Goal: Task Accomplishment & Management: Complete application form

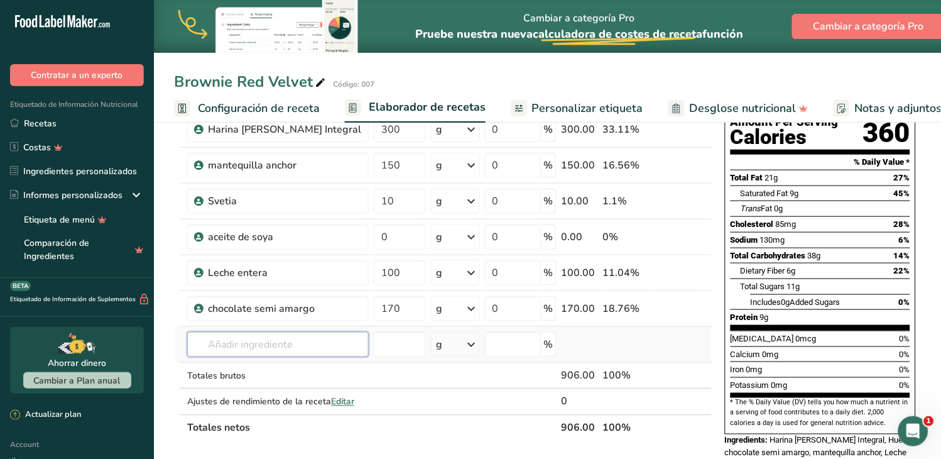
click at [223, 346] on input "text" at bounding box center [278, 344] width 182 height 25
type input "014"
click at [242, 368] on p "014 polvo para hornear" at bounding box center [249, 369] width 104 height 13
type input "polvo para hornear"
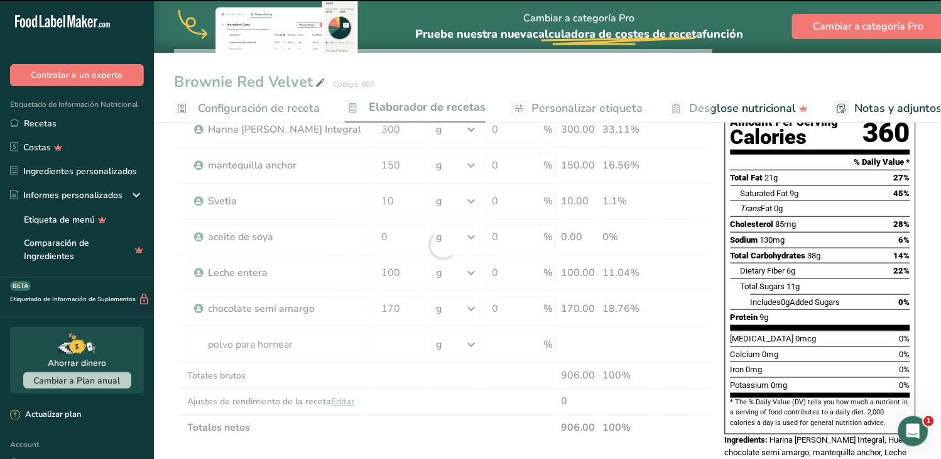
type input "0"
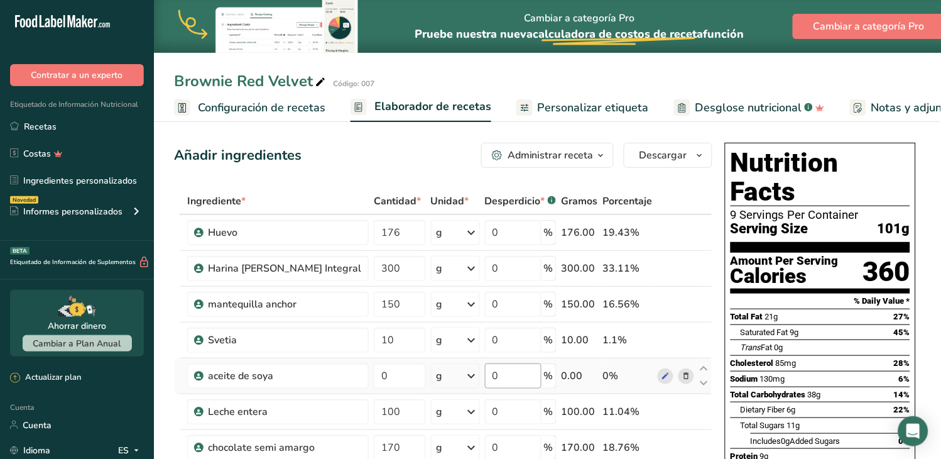
scroll to position [209, 0]
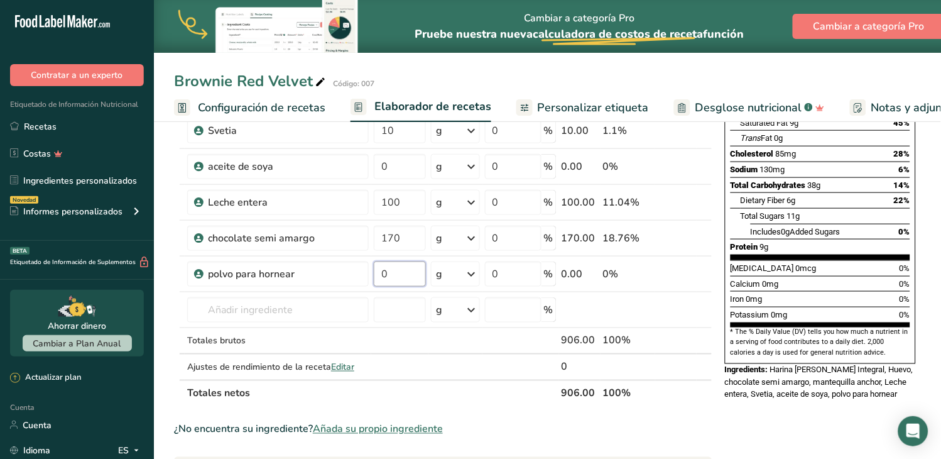
drag, startPoint x: 362, startPoint y: 275, endPoint x: 276, endPoint y: 457, distance: 200.9
click at [374, 275] on input "0" at bounding box center [400, 273] width 52 height 25
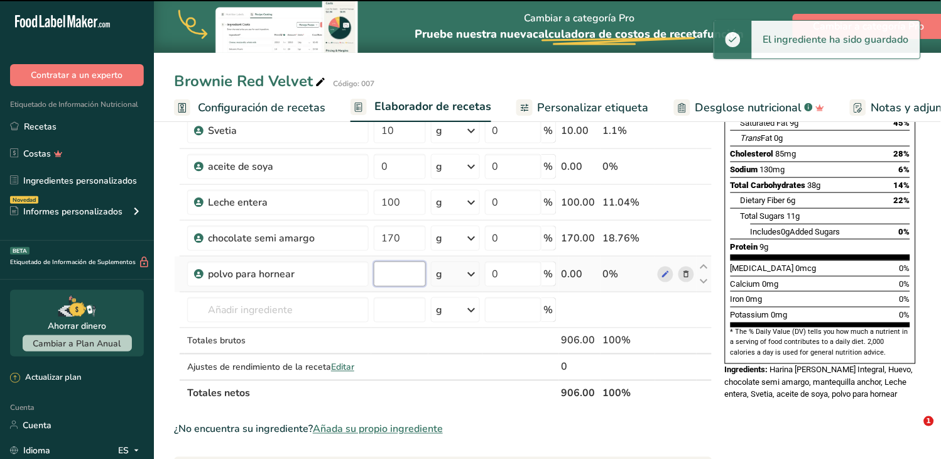
type input "0"
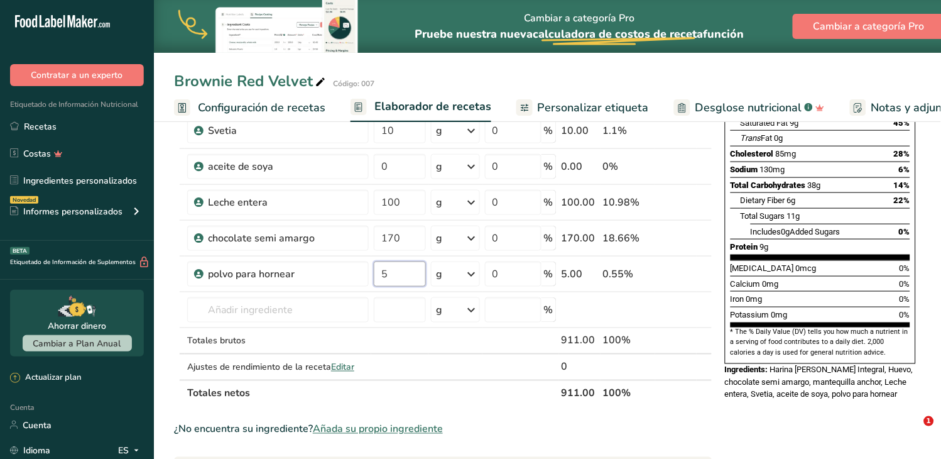
type input "5"
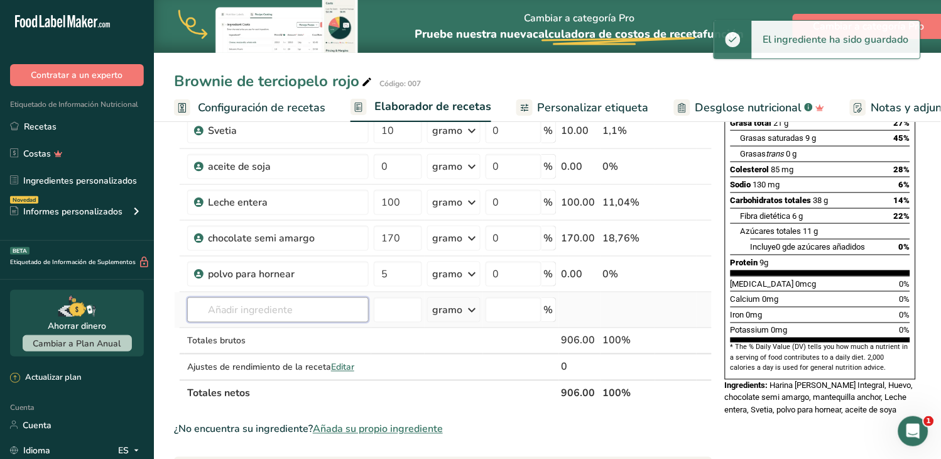
click at [272, 312] on div "Ingrediente * Cantidad * Unidad * Desperdicio * .a-a{fill:#347362;}.b-a{fill:#f…" at bounding box center [443, 193] width 538 height 428
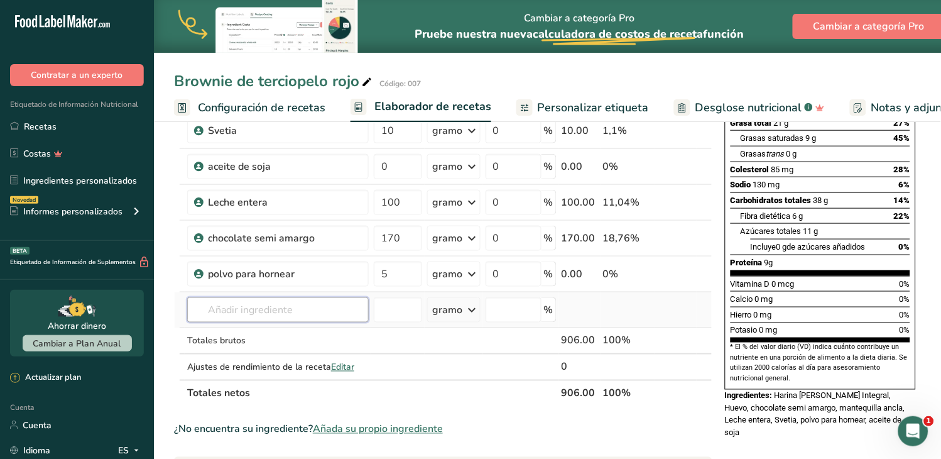
click at [231, 313] on input "text" at bounding box center [278, 309] width 182 height 25
type input "010"
click at [263, 334] on font "Harina [PERSON_NAME]" at bounding box center [275, 335] width 101 height 12
type input "Sal"
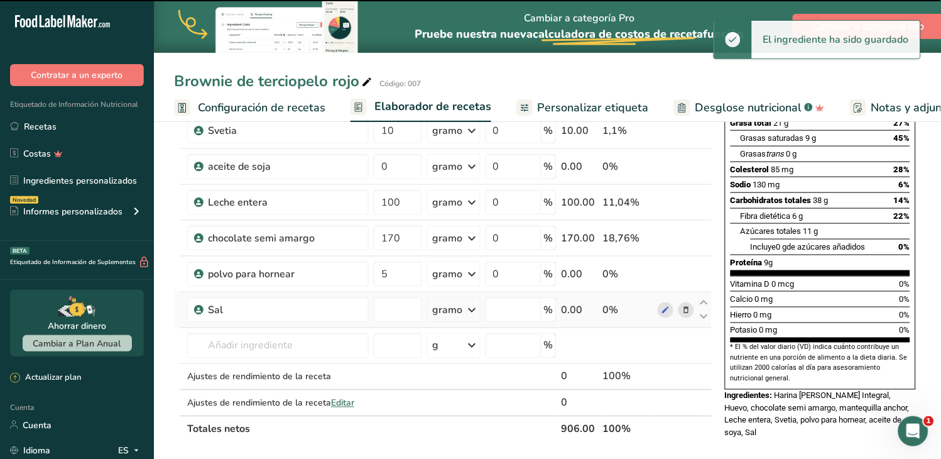
type input "0"
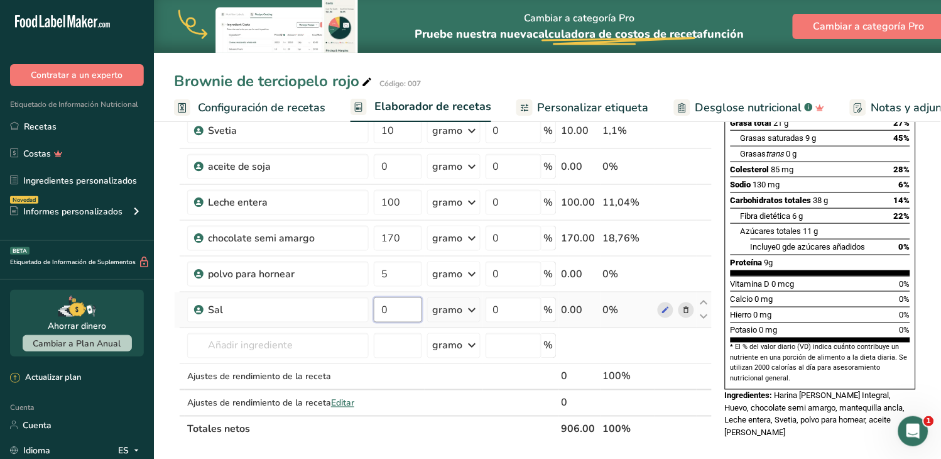
click at [374, 310] on input "0" at bounding box center [398, 309] width 48 height 25
type input "4"
click at [276, 337] on div "Ingrediente * Cantidad * Unidad * Desperdicio * .a-a{fill:#347362;}.b-a{fill:#f…" at bounding box center [443, 211] width 538 height 464
click at [217, 348] on input "text" at bounding box center [278, 345] width 182 height 25
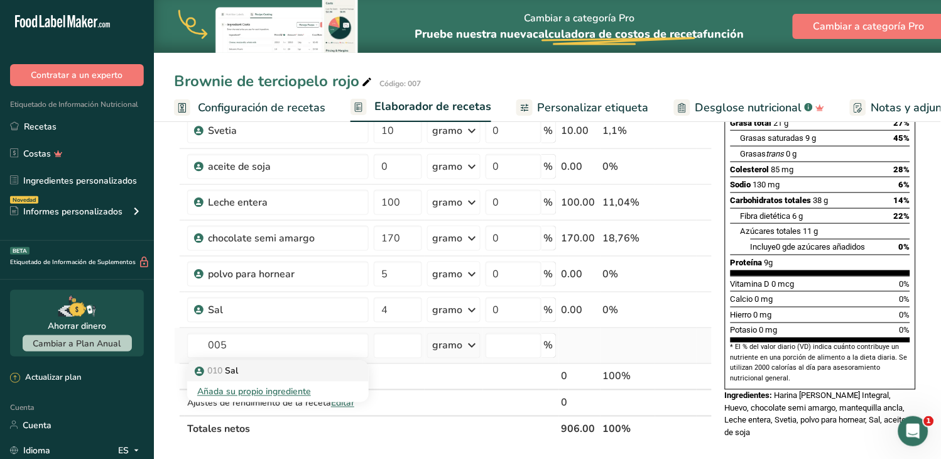
click at [238, 368] on font "Sal" at bounding box center [231, 371] width 13 height 12
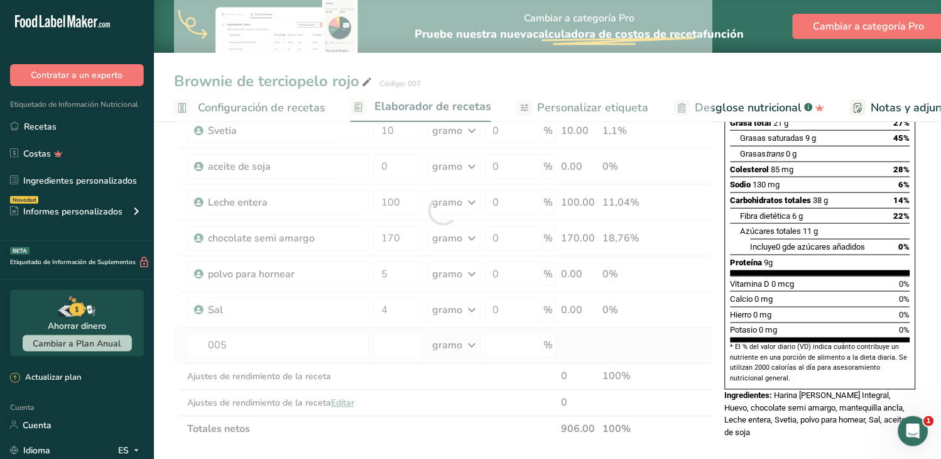
type input "Vainilla"
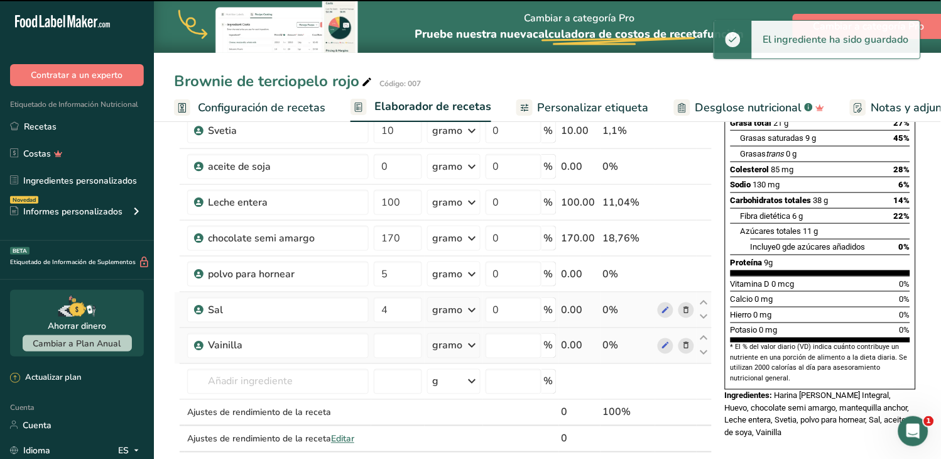
type input "0"
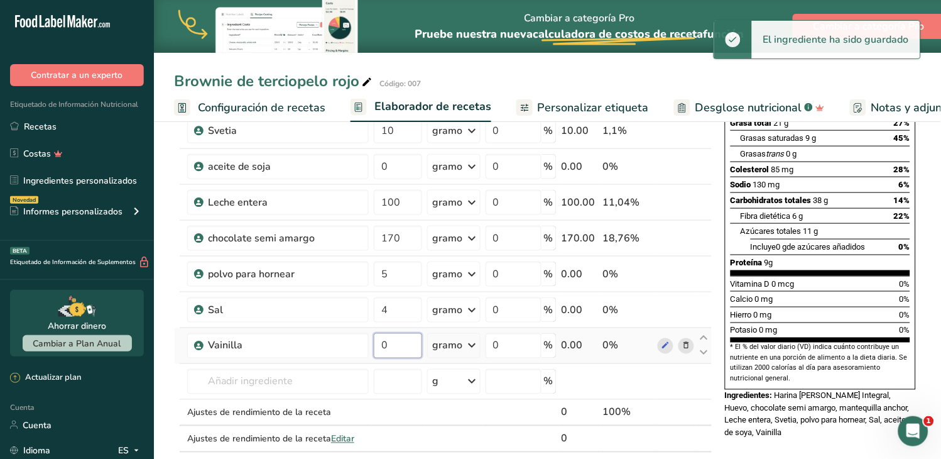
click at [374, 348] on input "0" at bounding box center [398, 345] width 48 height 25
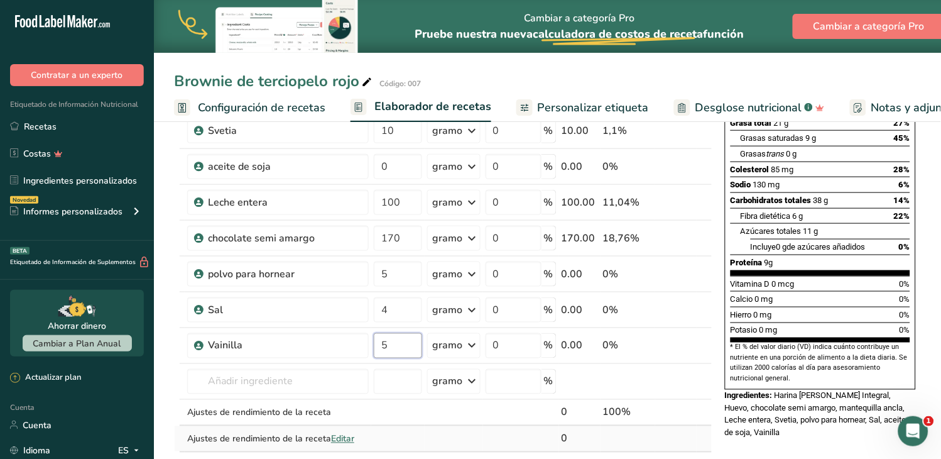
type input "5"
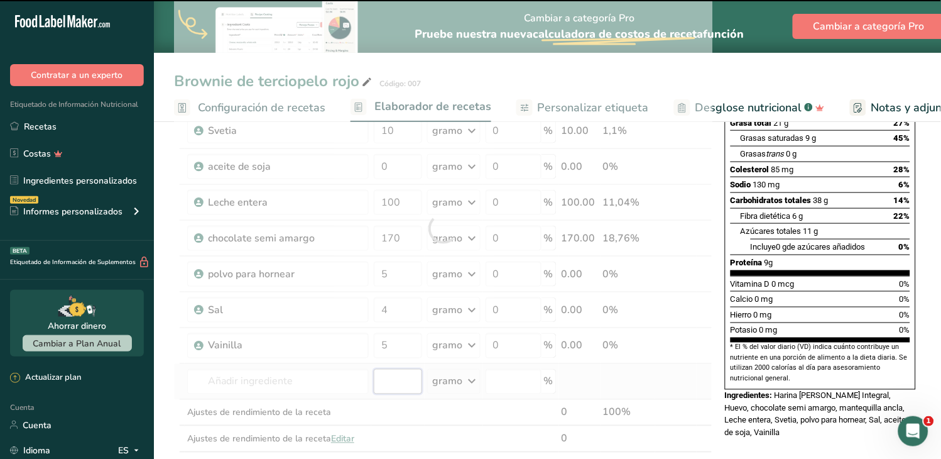
click at [356, 369] on div "Ingrediente * Cantidad * Unidad * Desperdicio * .a-a{fill:#347362;}.b-a{fill:#f…" at bounding box center [443, 228] width 538 height 499
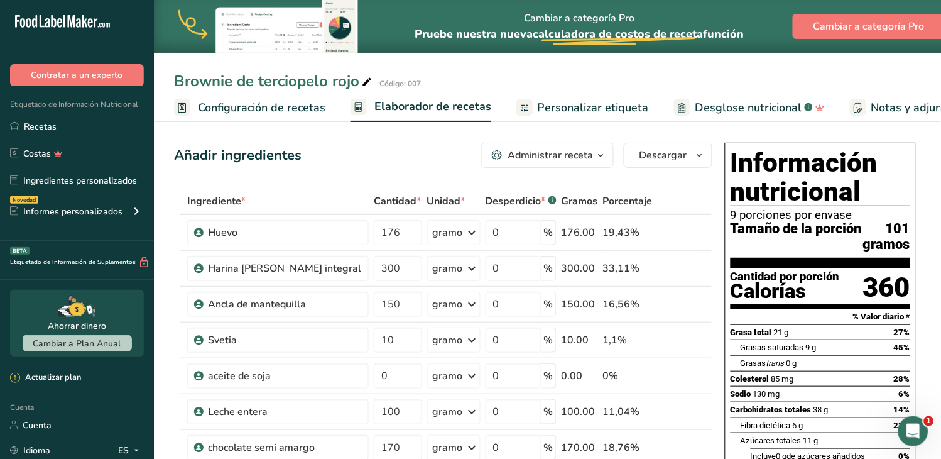
click at [588, 109] on font "Personalizar etiqueta" at bounding box center [593, 107] width 111 height 15
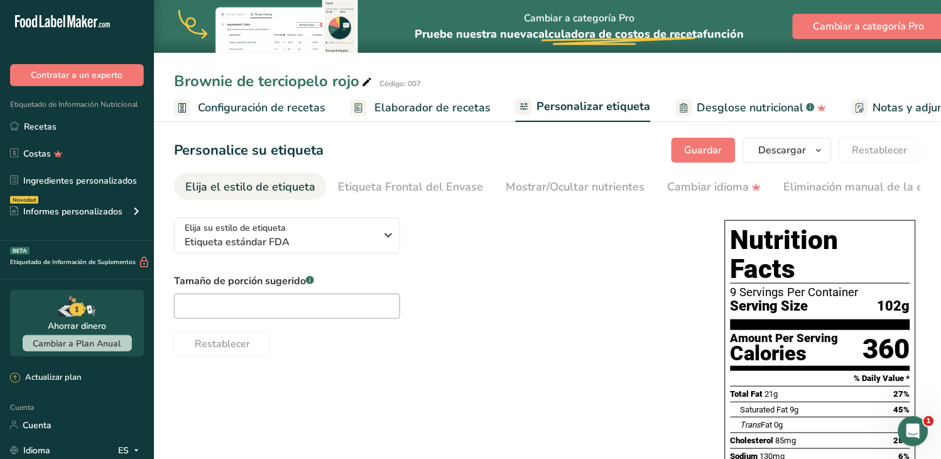
scroll to position [0, 198]
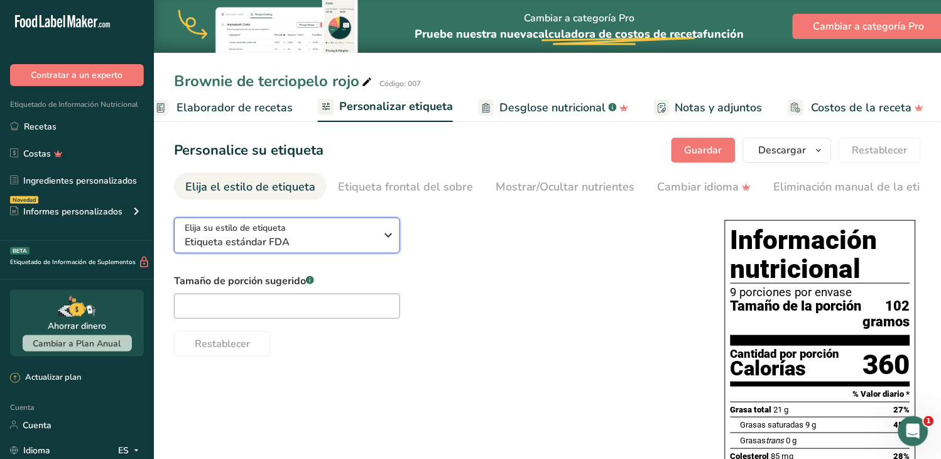
click at [388, 235] on icon "button" at bounding box center [388, 235] width 15 height 23
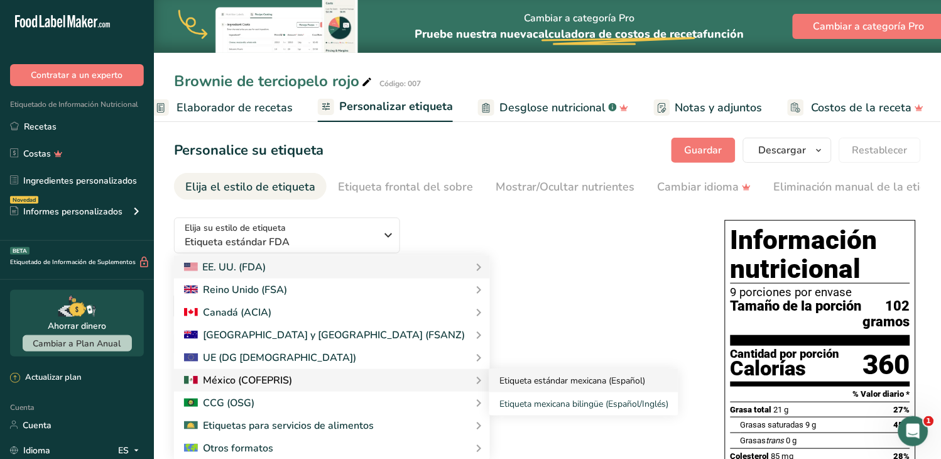
click at [499, 380] on font "Etiqueta estándar mexicana (Español)" at bounding box center [572, 380] width 146 height 12
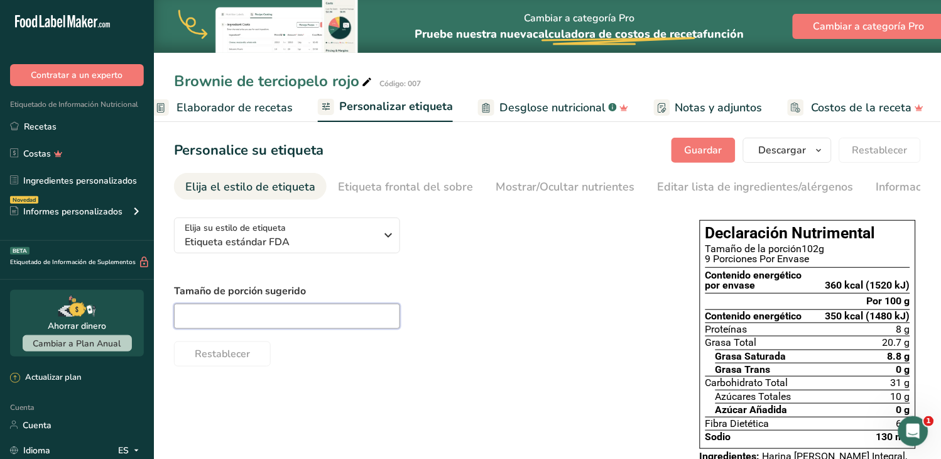
click at [267, 317] on input "text" at bounding box center [287, 315] width 226 height 25
type input "125"
click at [496, 310] on div "125" at bounding box center [424, 315] width 501 height 25
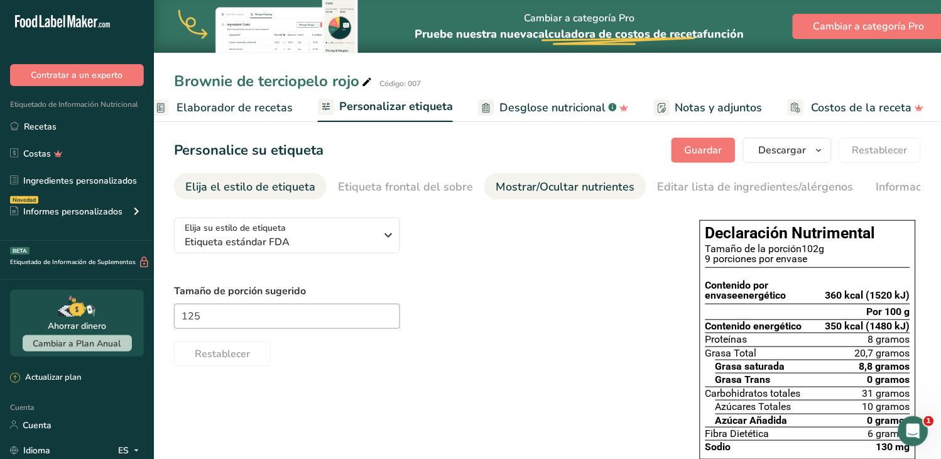
click at [530, 185] on font "Mostrar/Ocultar nutrientes" at bounding box center [565, 186] width 139 height 15
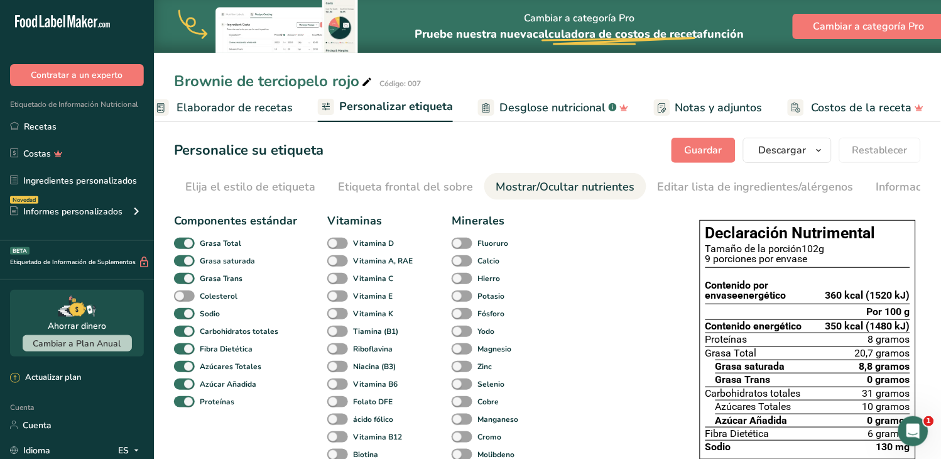
scroll to position [0, 143]
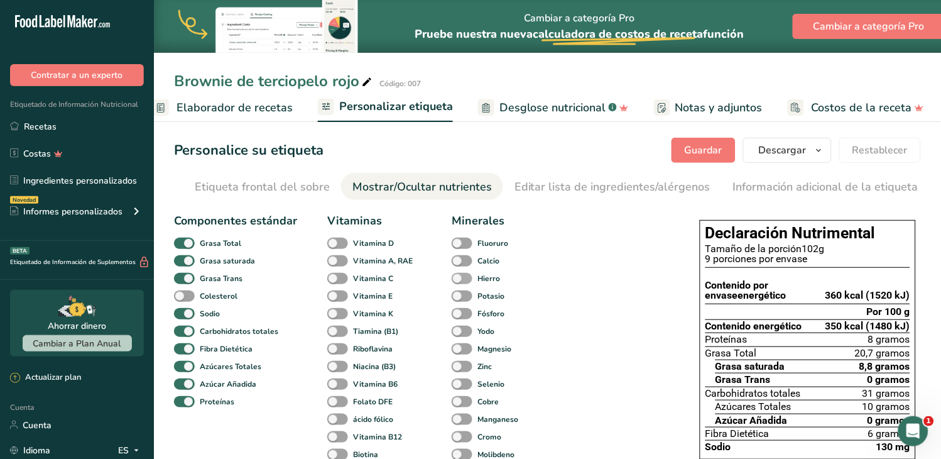
click at [337, 242] on span at bounding box center [337, 243] width 21 height 12
click at [335, 242] on input "Vitamina D" at bounding box center [331, 243] width 8 height 8
checkbox input "true"
click at [463, 263] on span at bounding box center [462, 261] width 21 height 12
click at [460, 263] on input "Calcio" at bounding box center [456, 260] width 8 height 8
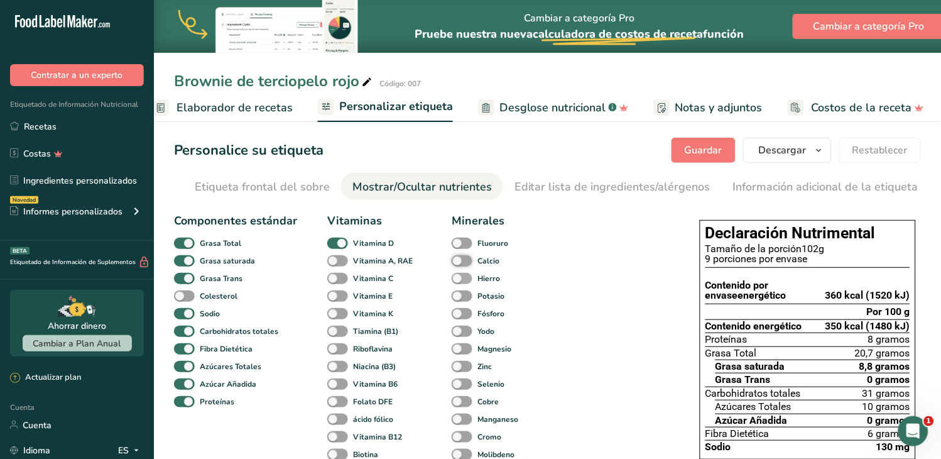
checkbox input "true"
click at [462, 283] on span at bounding box center [462, 279] width 21 height 12
click at [460, 282] on input "Hierro" at bounding box center [456, 278] width 8 height 8
checkbox input "true"
click at [192, 300] on span at bounding box center [184, 296] width 21 height 12
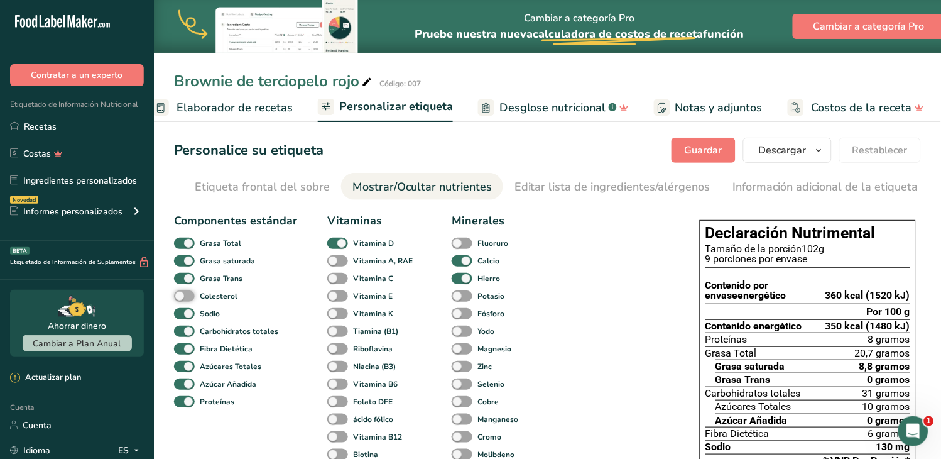
click at [182, 300] on input "Colesterol" at bounding box center [178, 295] width 8 height 8
checkbox input "true"
click at [335, 264] on span at bounding box center [337, 261] width 21 height 12
click at [335, 264] on input "Vitamina A, RAE" at bounding box center [331, 260] width 8 height 8
checkbox input "true"
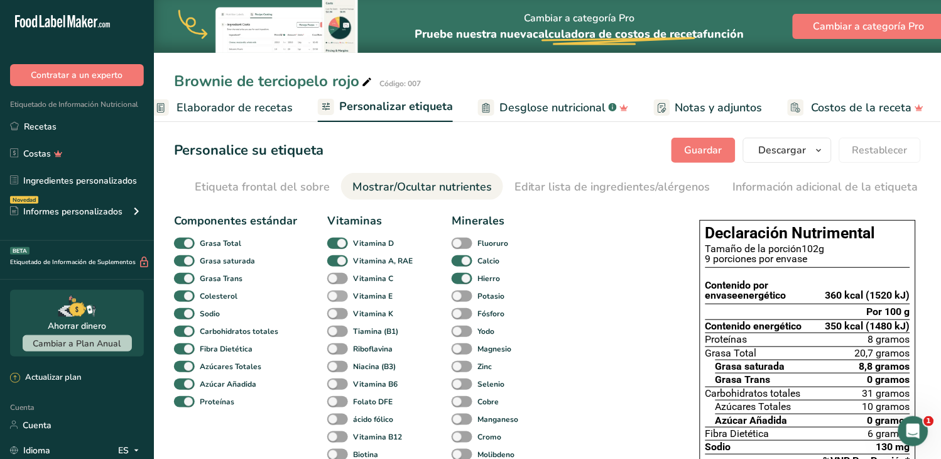
click at [337, 280] on span at bounding box center [337, 279] width 21 height 12
click at [335, 280] on input "Vitamina C" at bounding box center [331, 278] width 8 height 8
checkbox input "true"
click at [340, 299] on span at bounding box center [337, 296] width 21 height 12
click at [335, 299] on input "Vitamina E" at bounding box center [331, 295] width 8 height 8
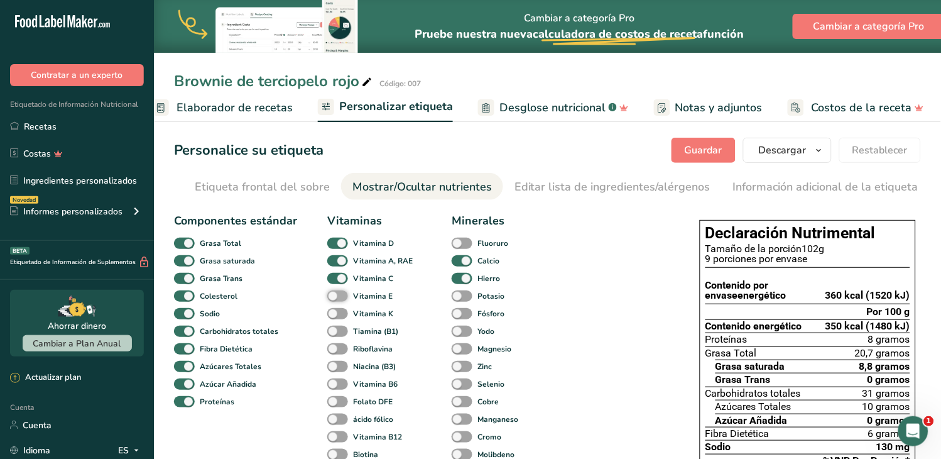
checkbox input "true"
click at [340, 319] on span at bounding box center [337, 314] width 21 height 12
click at [335, 317] on input "Vitamina K" at bounding box center [331, 313] width 8 height 8
checkbox input "true"
click at [340, 334] on span at bounding box center [337, 331] width 21 height 12
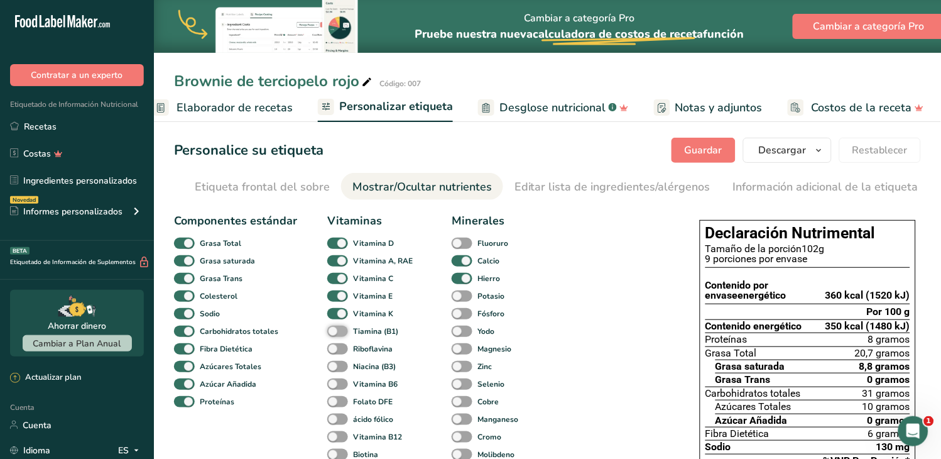
click at [335, 334] on input "Tiamina (B1)" at bounding box center [331, 331] width 8 height 8
checkbox input "true"
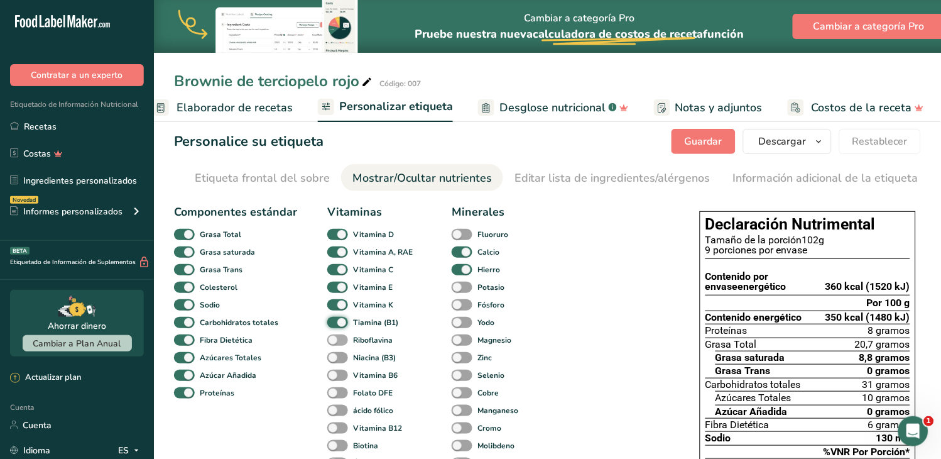
scroll to position [70, 0]
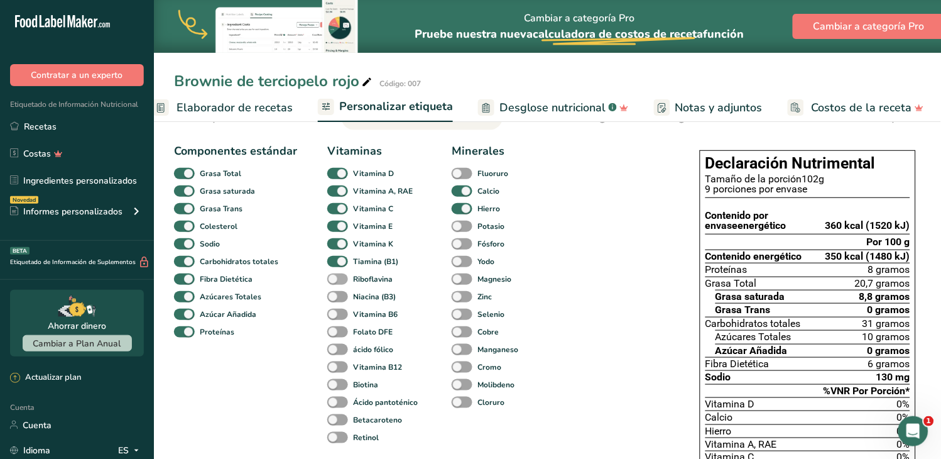
click at [344, 283] on span at bounding box center [337, 279] width 21 height 12
click at [335, 283] on input "Riboflavina" at bounding box center [331, 279] width 8 height 8
checkbox input "true"
click at [340, 297] on span at bounding box center [337, 297] width 21 height 12
click at [335, 297] on input "Niacina (B3)" at bounding box center [331, 296] width 8 height 8
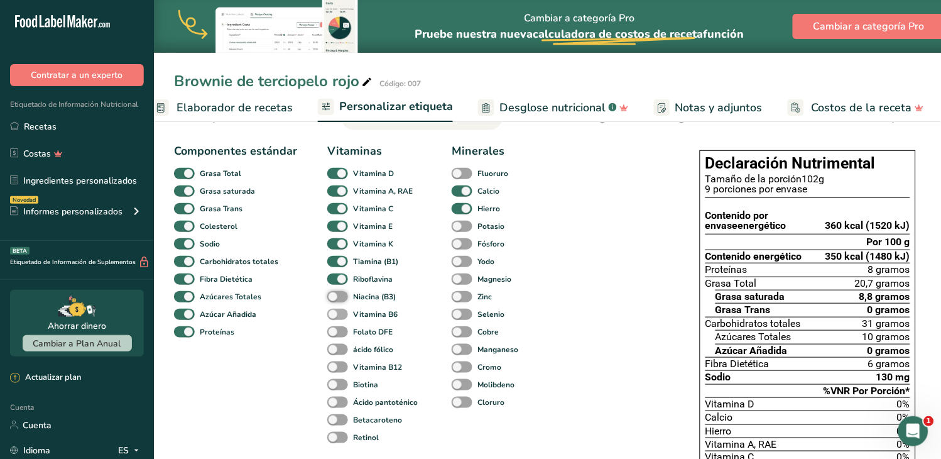
checkbox input "true"
click at [341, 315] on span at bounding box center [337, 314] width 21 height 12
click at [335, 315] on input "Vitamina B6" at bounding box center [331, 314] width 8 height 8
checkbox input "true"
click at [341, 368] on span at bounding box center [337, 367] width 21 height 12
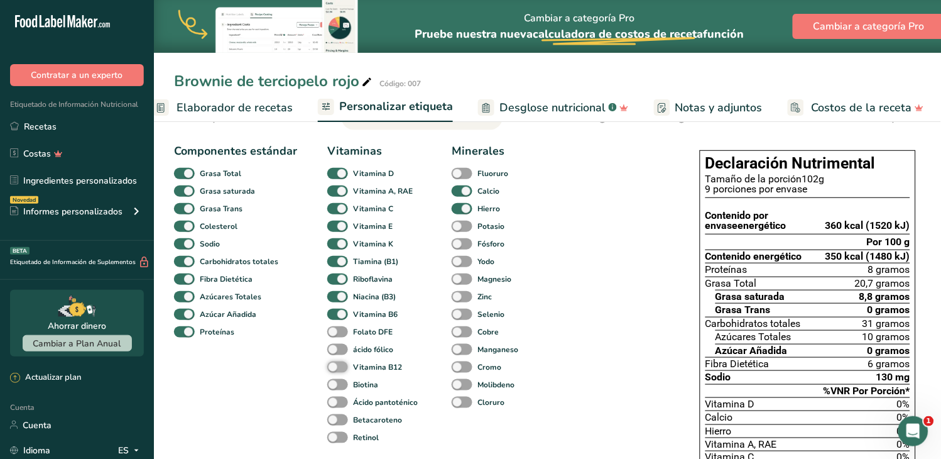
click at [335, 368] on input "Vitamina B12" at bounding box center [331, 366] width 8 height 8
checkbox input "true"
click at [462, 350] on span at bounding box center [462, 350] width 21 height 12
click at [460, 350] on input "Manganeso" at bounding box center [456, 349] width 8 height 8
checkbox input "true"
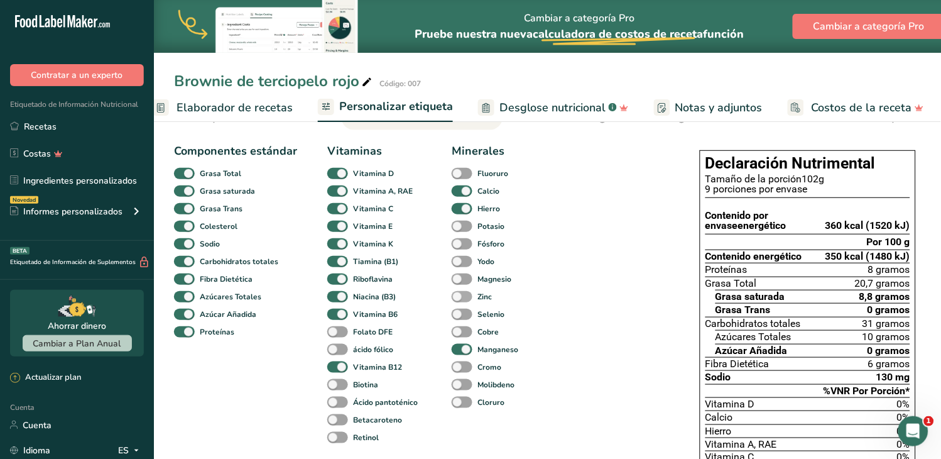
click at [460, 299] on span at bounding box center [462, 297] width 21 height 12
click at [460, 299] on input "Zinc" at bounding box center [456, 296] width 8 height 8
checkbox input "true"
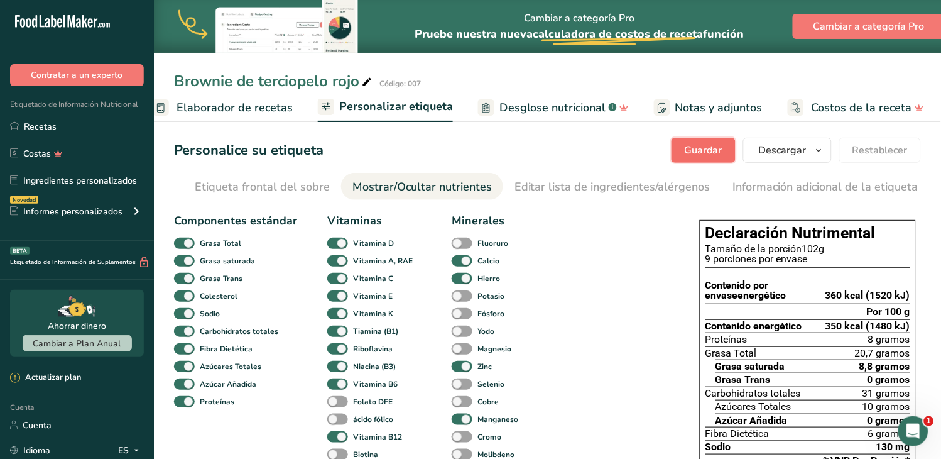
click at [708, 151] on font "Guardar" at bounding box center [704, 150] width 38 height 14
click at [698, 146] on font "Guardar" at bounding box center [704, 150] width 38 height 14
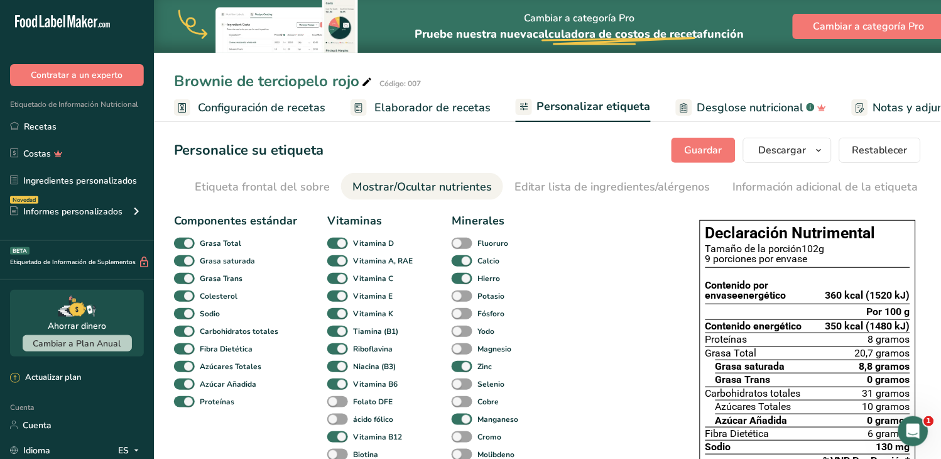
click at [402, 106] on font "Elaborador de recetas" at bounding box center [432, 107] width 116 height 15
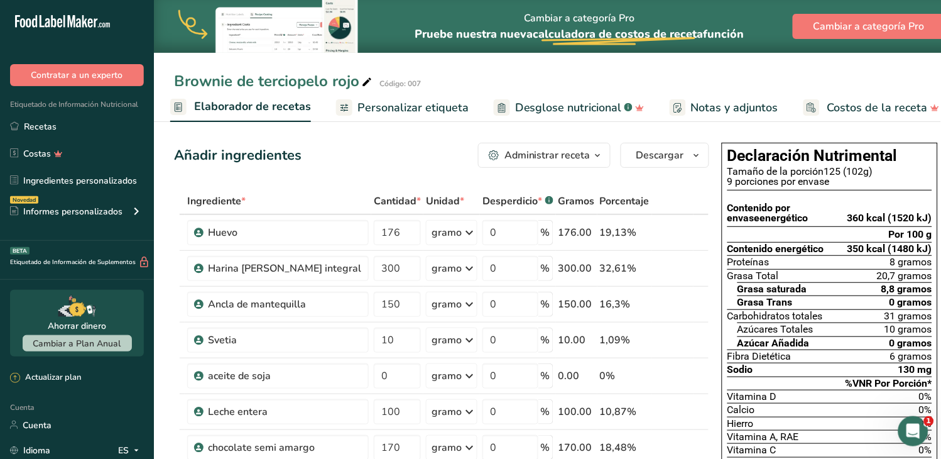
click at [424, 105] on font "Personalizar etiqueta" at bounding box center [412, 107] width 111 height 15
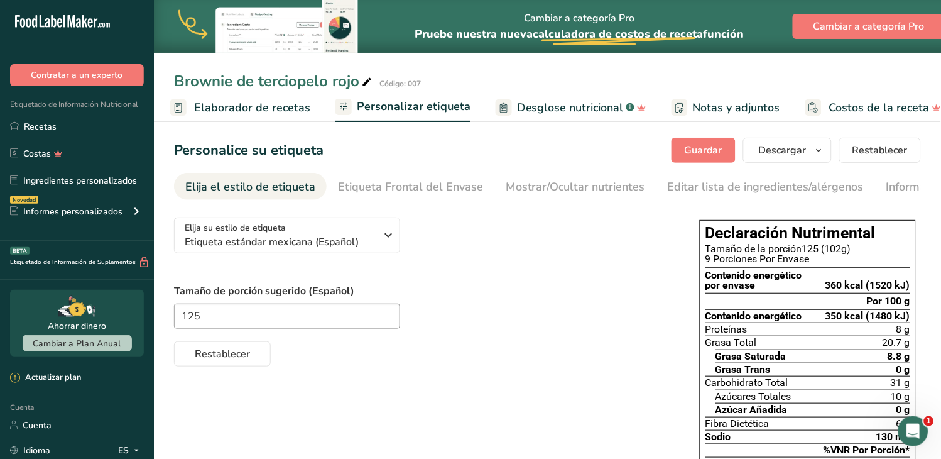
scroll to position [0, 198]
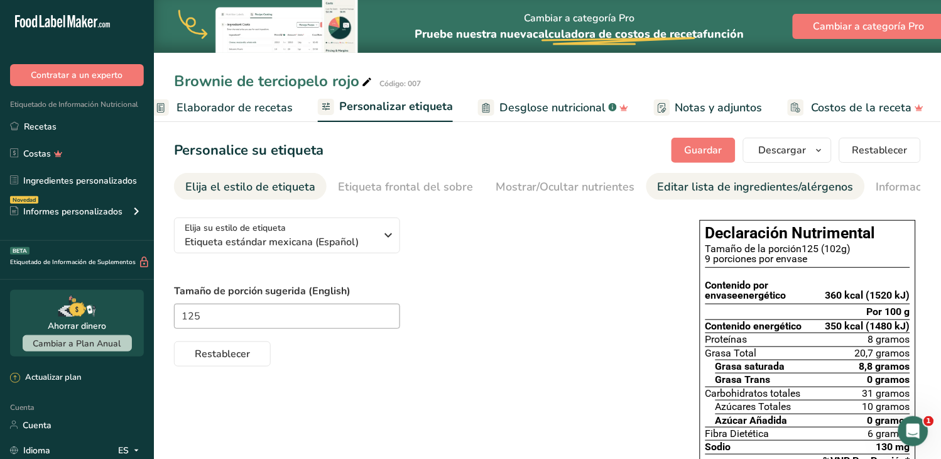
click at [667, 184] on font "Editar lista de ingredientes/alérgenos" at bounding box center [756, 186] width 196 height 15
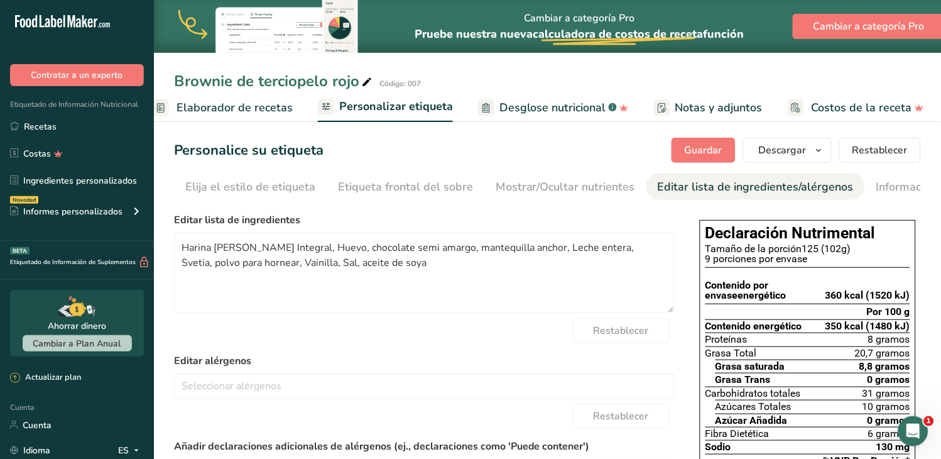
scroll to position [0, 143]
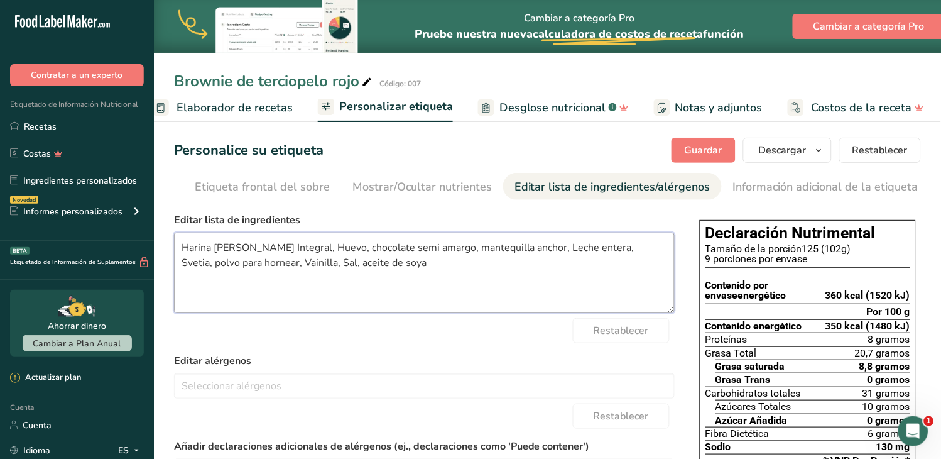
click at [186, 253] on textarea "Harina [PERSON_NAME] Integral, Huevo, chocolate semi amargo, mantequilla anchor…" at bounding box center [424, 272] width 501 height 80
click at [295, 250] on textarea "harina [PERSON_NAME] Integral, Huevo, chocolate semi amargo, mantequilla anchor…" at bounding box center [424, 272] width 501 height 80
drag, startPoint x: 374, startPoint y: 253, endPoint x: 406, endPoint y: 256, distance: 31.6
click at [348, 272] on textarea "harina [PERSON_NAME] Integral, huevo, chocolate semi amargo, mantequilla anchor…" at bounding box center [424, 272] width 501 height 80
click at [512, 249] on textarea "harina [PERSON_NAME] Integral, huevo, chocolate semi amargo, mantequilla anchor…" at bounding box center [424, 272] width 501 height 80
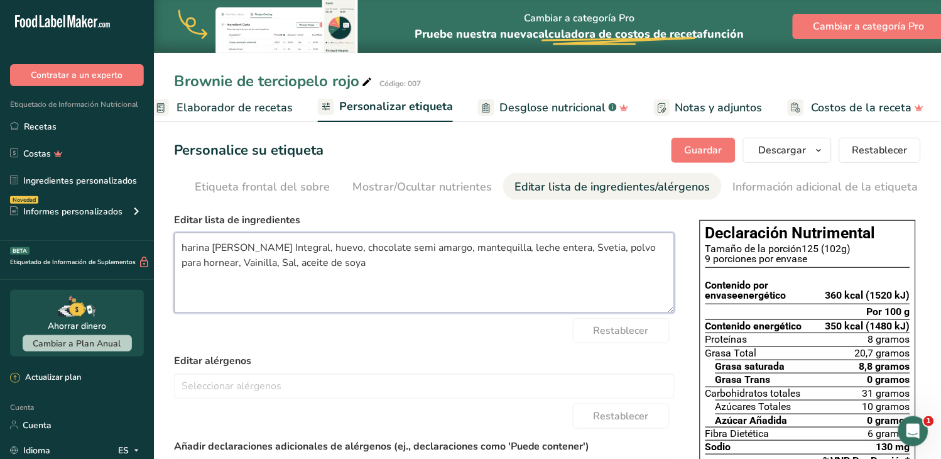
click at [555, 249] on textarea "harina [PERSON_NAME] Integral, huevo, chocolate semi amargo, mantequilla, leche…" at bounding box center [424, 272] width 501 height 80
click at [218, 264] on textarea "harina [PERSON_NAME] Integral, huevo, chocolate semi amargo, mantequilla, leche…" at bounding box center [424, 272] width 501 height 80
click at [185, 264] on textarea "harina [PERSON_NAME] Integral, huevo, chocolate semi amargo, mantequilla, leche…" at bounding box center [424, 272] width 501 height 80
click at [215, 266] on textarea "harina [PERSON_NAME] Integral, huevo, chocolate semi amargo, mantequilla, leche…" at bounding box center [424, 272] width 501 height 80
click at [310, 264] on textarea "harina [PERSON_NAME] Integral, huevo, chocolate semi amargo, mantequilla, leche…" at bounding box center [424, 272] width 501 height 80
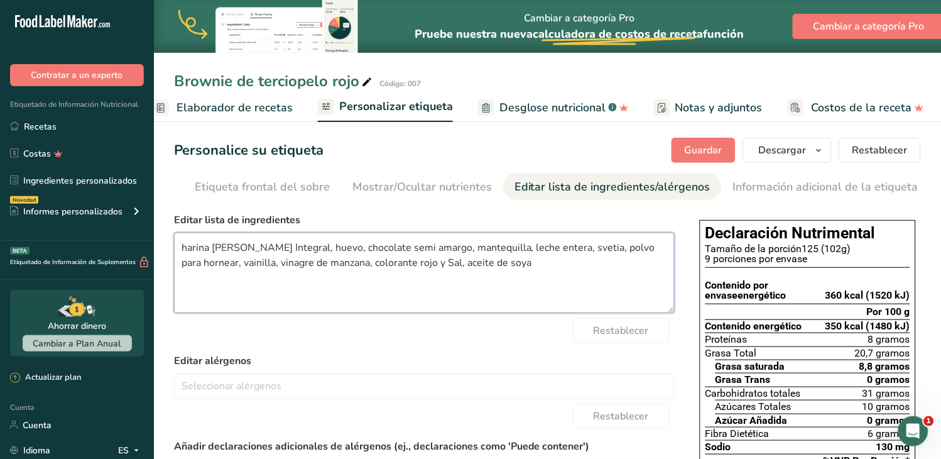
click at [467, 266] on textarea "harina [PERSON_NAME] Integral, huevo, chocolate semi amargo, mantequilla, leche…" at bounding box center [424, 272] width 501 height 80
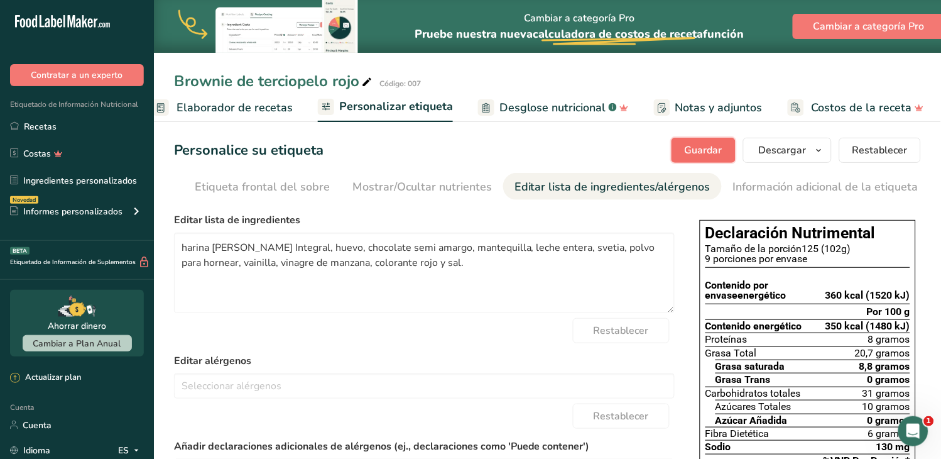
click at [705, 152] on font "Guardar" at bounding box center [704, 150] width 38 height 14
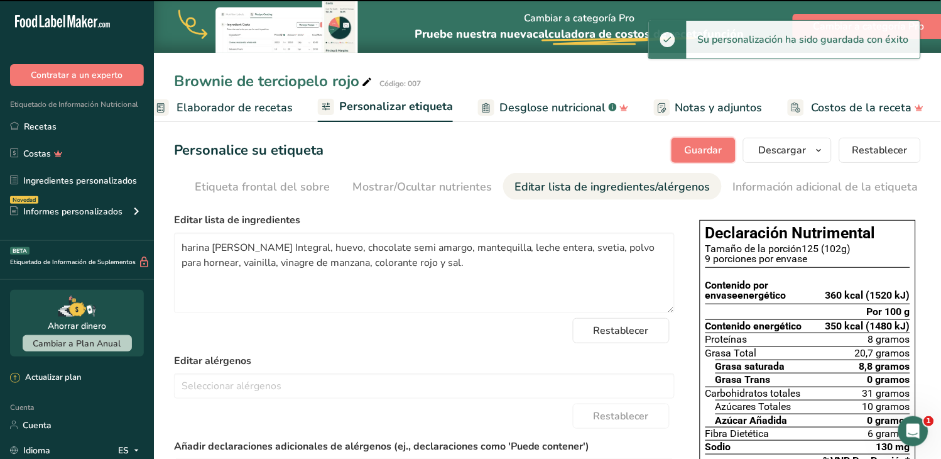
type textarea "harina [PERSON_NAME] Integral, huevo, chocolate semi amargo, mantequilla, leche…"
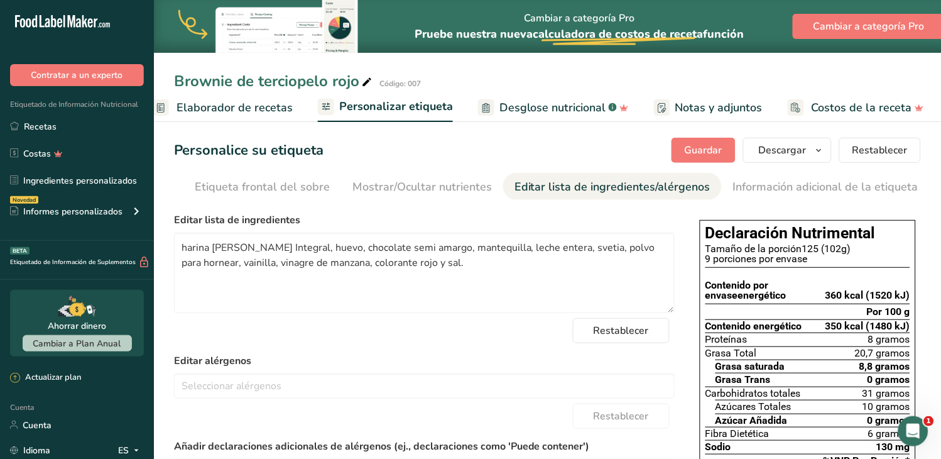
click at [272, 110] on font "Elaborador de recetas" at bounding box center [235, 107] width 116 height 15
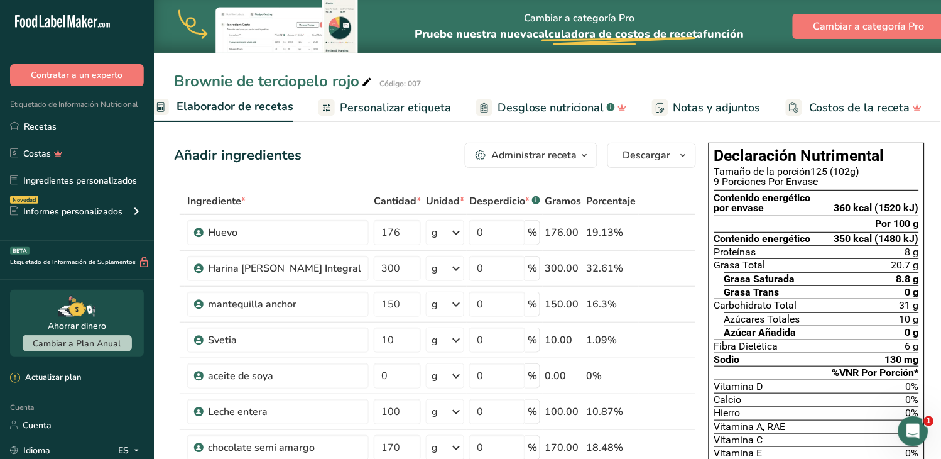
scroll to position [0, 180]
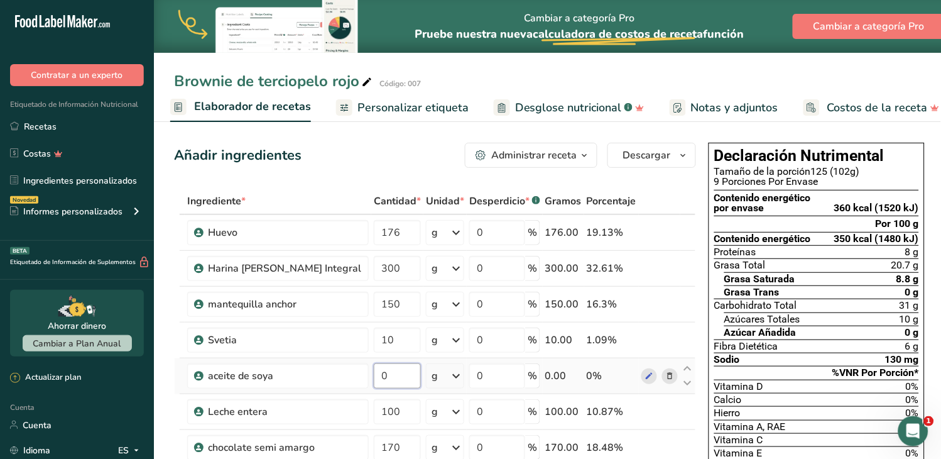
click at [374, 375] on input "0" at bounding box center [397, 375] width 47 height 25
type input "60"
click at [386, 153] on div "Añadir ingredientes Administrar receta Eliminar receta Duplicar receta Escalar …" at bounding box center [435, 155] width 522 height 25
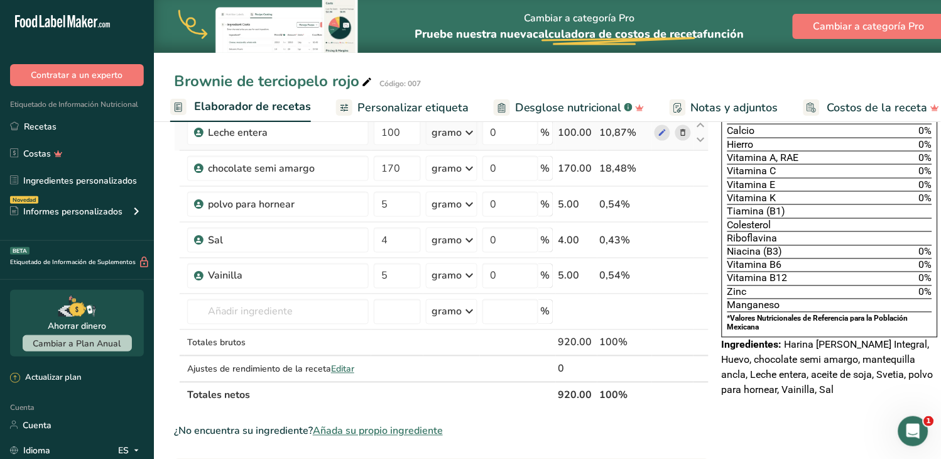
scroll to position [0, 0]
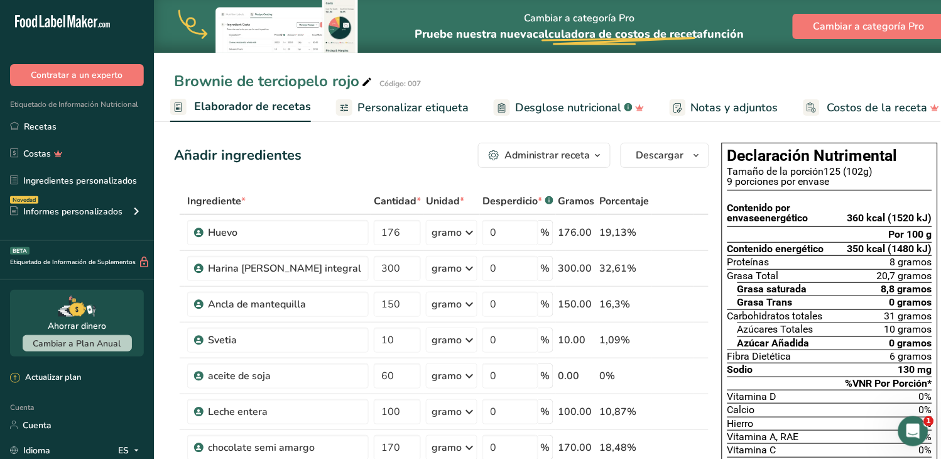
click at [416, 100] on font "Personalizar etiqueta" at bounding box center [412, 107] width 111 height 15
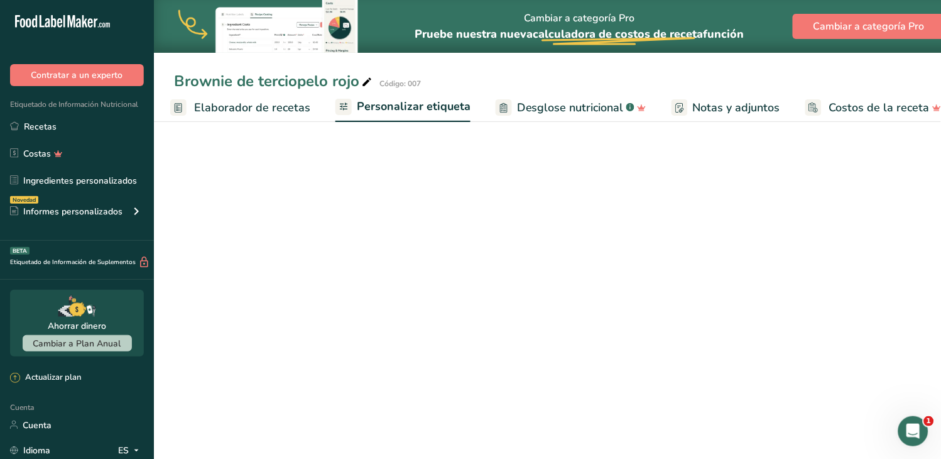
scroll to position [0, 198]
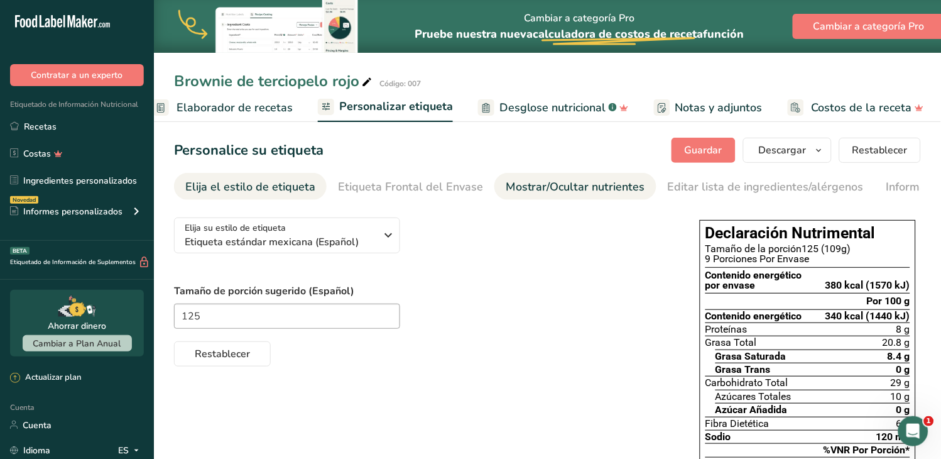
click at [579, 188] on div "Mostrar/Ocultar nutrientes" at bounding box center [575, 186] width 139 height 17
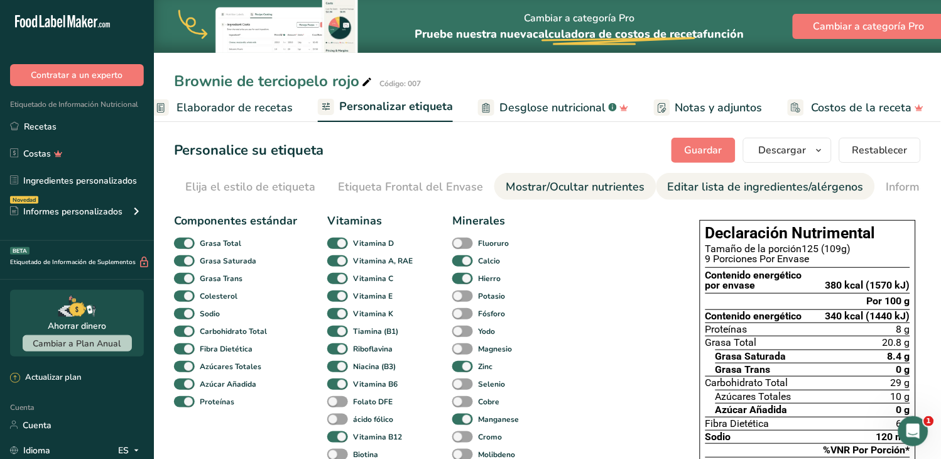
click at [668, 181] on div "Editar lista de ingredientes/alérgenos" at bounding box center [766, 186] width 196 height 17
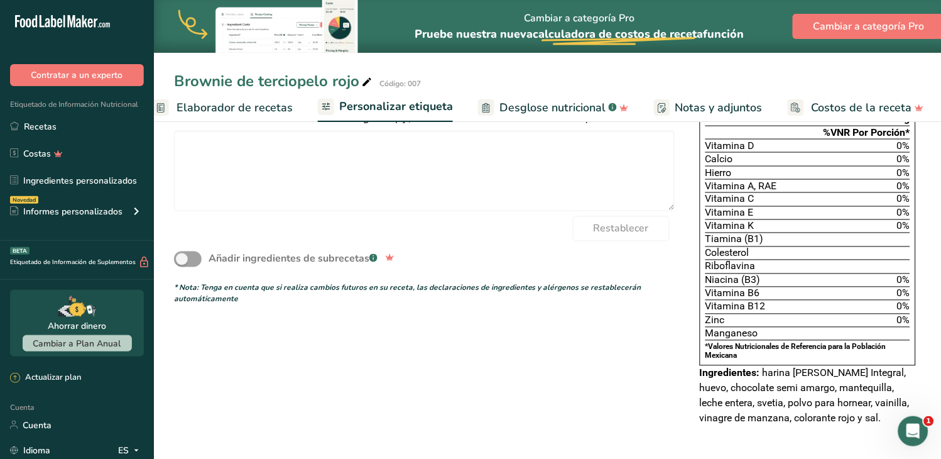
scroll to position [0, 0]
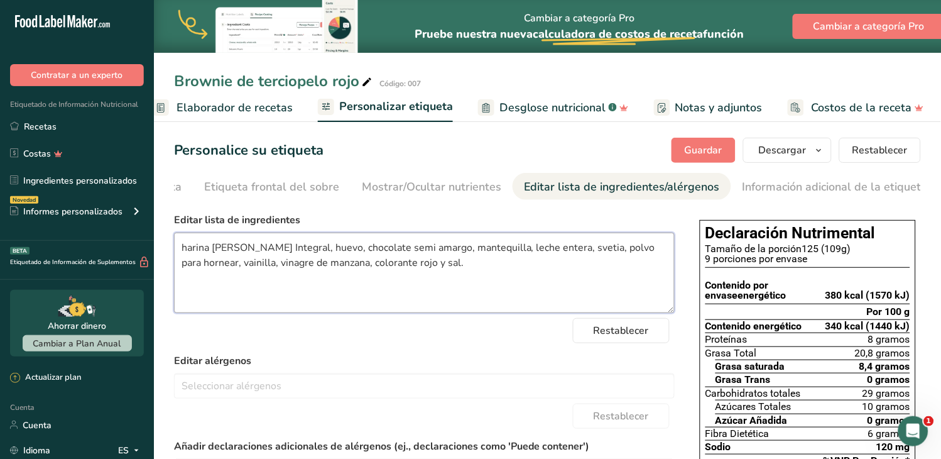
click at [547, 248] on textarea "harina [PERSON_NAME] Integral, huevo, chocolate semi amargo, mantequilla, leche…" at bounding box center [424, 272] width 501 height 80
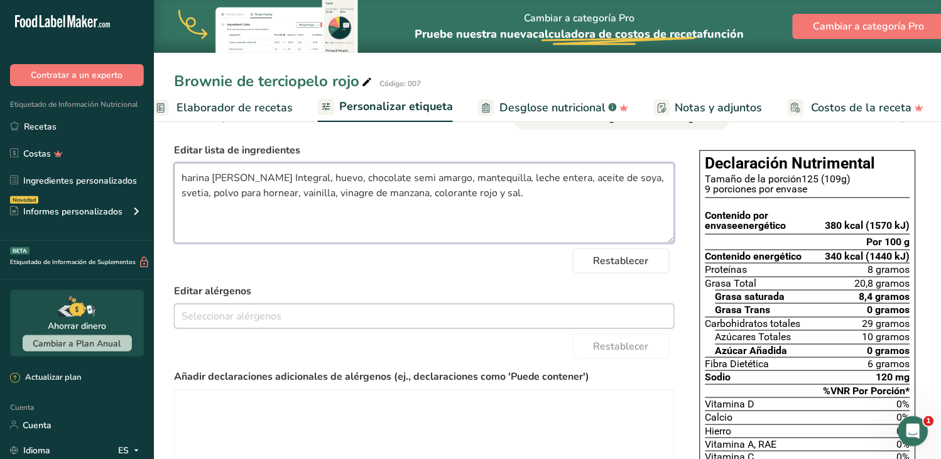
type textarea "harina [PERSON_NAME] Integral, huevo, chocolate semi amargo, mantequilla, leche…"
click at [332, 319] on input "text" at bounding box center [424, 315] width 499 height 19
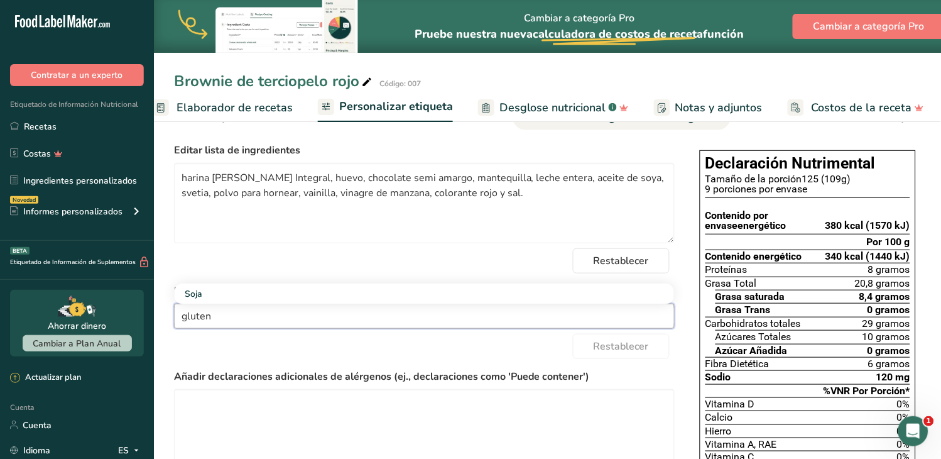
click at [308, 347] on div "Restablecer" at bounding box center [424, 346] width 501 height 25
click at [186, 319] on input "gluten" at bounding box center [424, 315] width 499 height 19
type input "Gluten"
click at [306, 284] on form "Editar lista de ingredientes harina [PERSON_NAME] Integral, huevo, chocolate se…" at bounding box center [424, 353] width 501 height 420
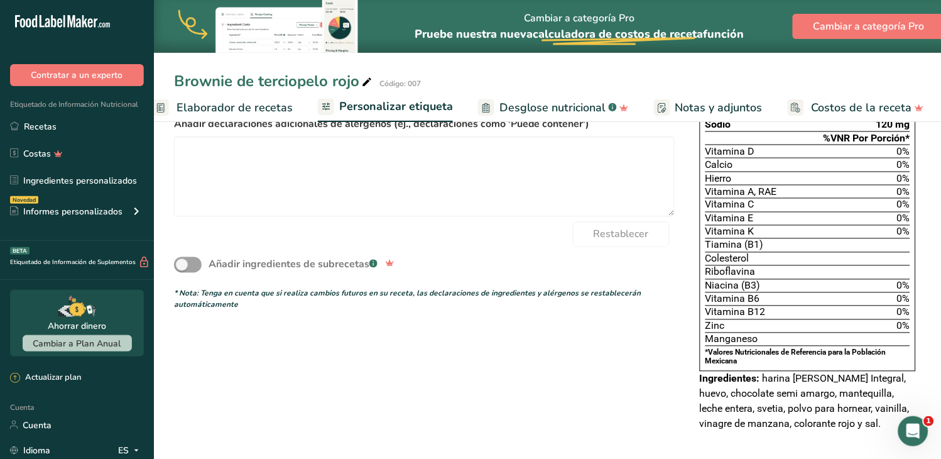
scroll to position [0, 0]
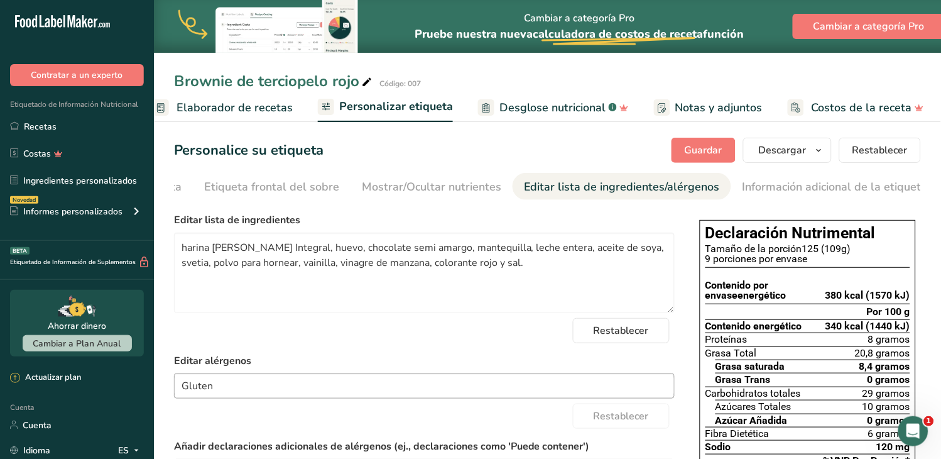
click at [239, 381] on input "Gluten" at bounding box center [424, 385] width 499 height 19
click at [183, 391] on input "Gluten" at bounding box center [424, 385] width 499 height 19
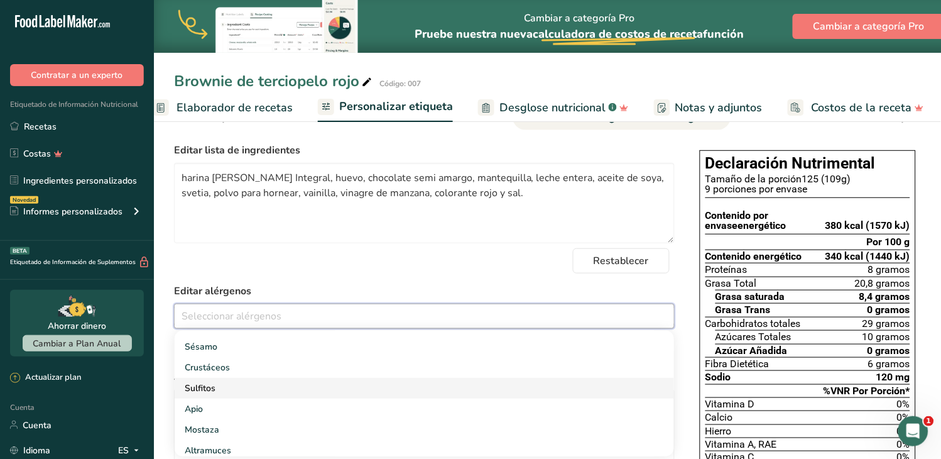
scroll to position [209, 0]
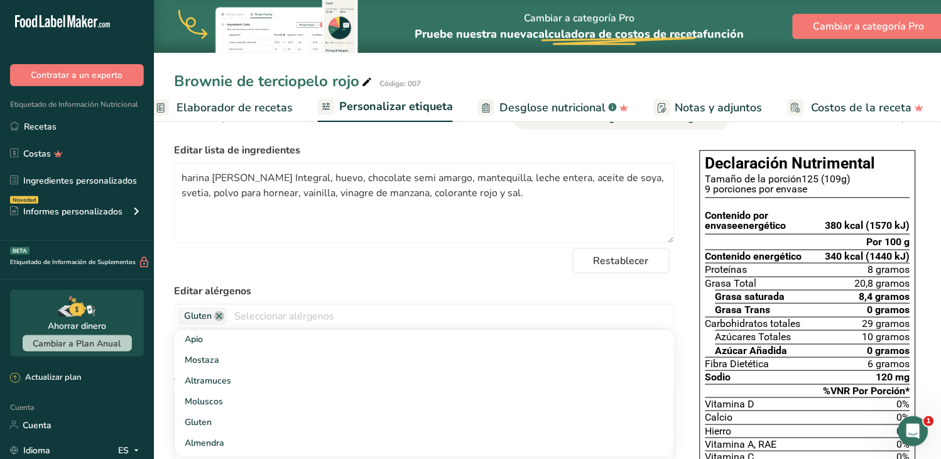
click at [440, 248] on form "Editar lista de ingredientes harina [PERSON_NAME] Integral, huevo, chocolate se…" at bounding box center [424, 353] width 501 height 420
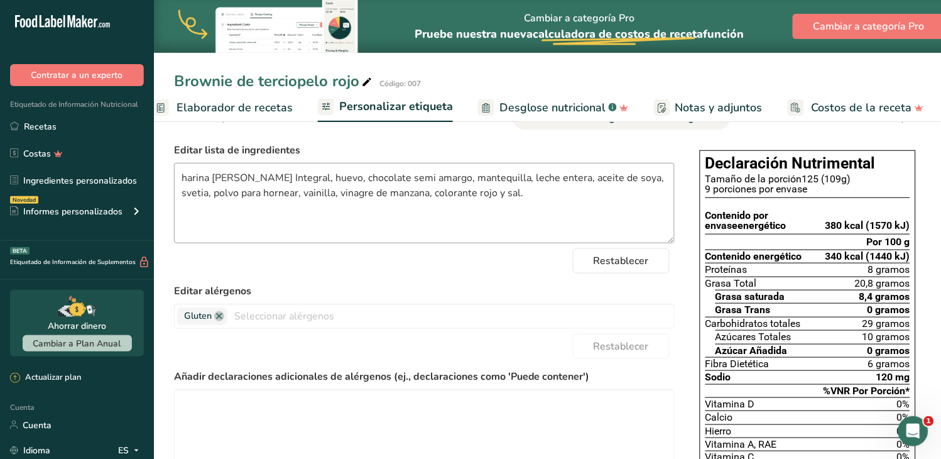
scroll to position [0, 0]
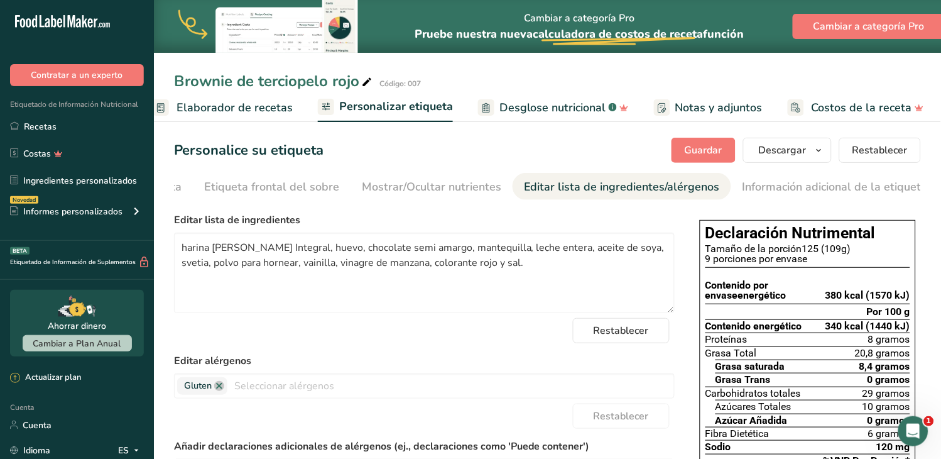
click at [319, 356] on label "Editar alérgenos" at bounding box center [424, 360] width 501 height 15
click at [704, 154] on font "Guardar" at bounding box center [704, 150] width 38 height 14
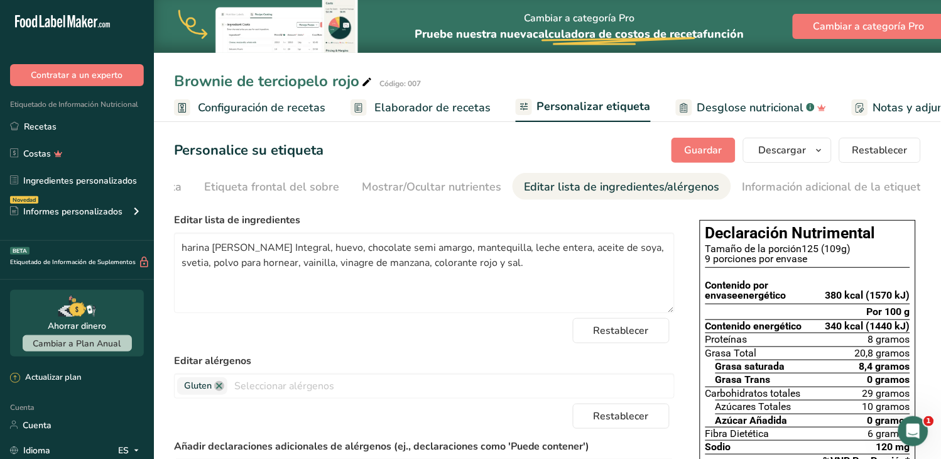
click at [378, 105] on font "Elaborador de recetas" at bounding box center [432, 107] width 116 height 15
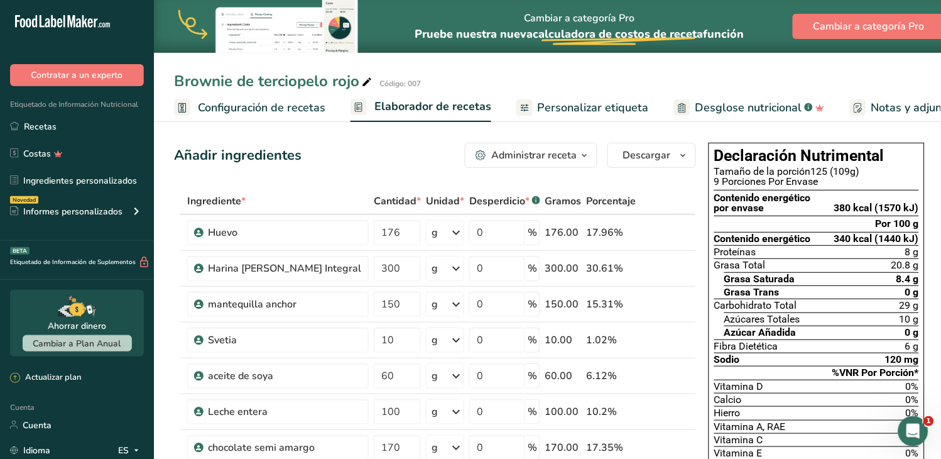
scroll to position [0, 180]
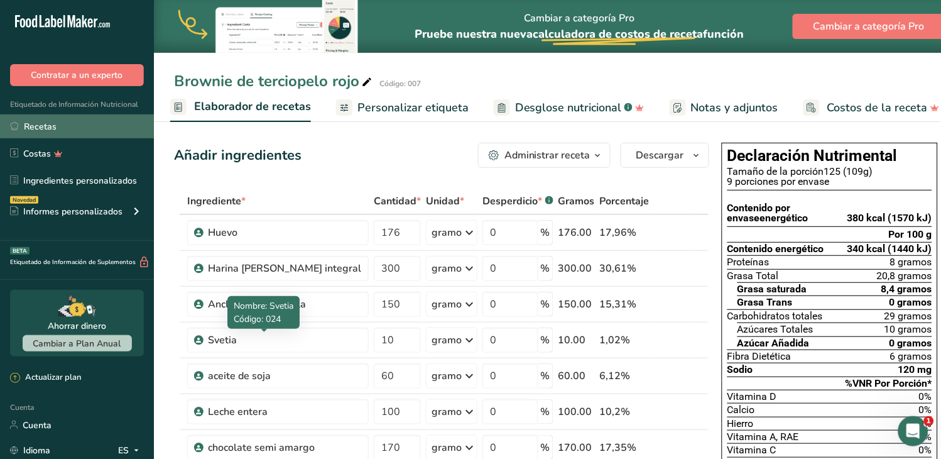
click at [57, 127] on link "Recetas" at bounding box center [77, 126] width 154 height 24
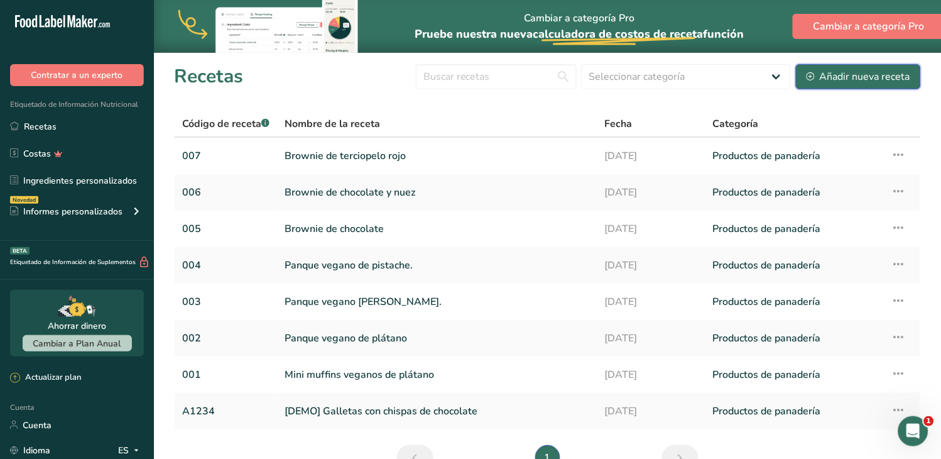
click at [894, 72] on font "Añadir nueva receta" at bounding box center [865, 77] width 90 height 14
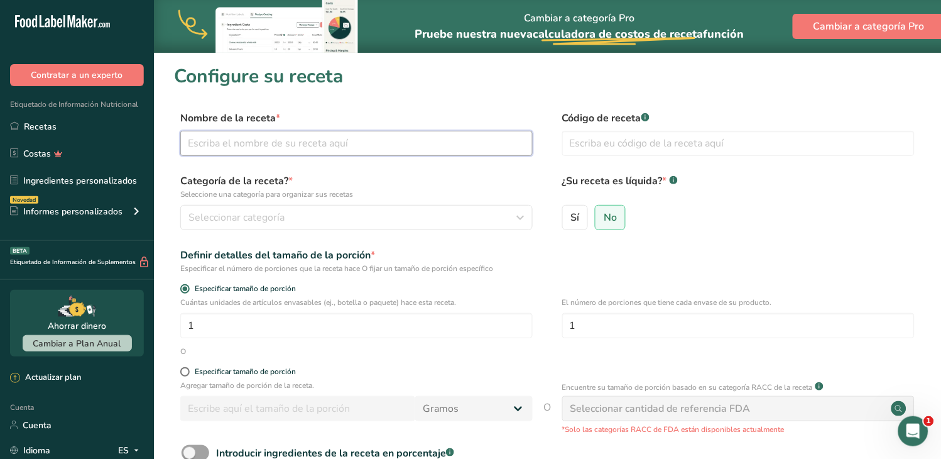
click at [331, 151] on input "text" at bounding box center [356, 143] width 352 height 25
paste input "Brownie Oreo"
type input "Brownie Oreo"
click at [575, 146] on input "text" at bounding box center [738, 143] width 352 height 25
type input "008"
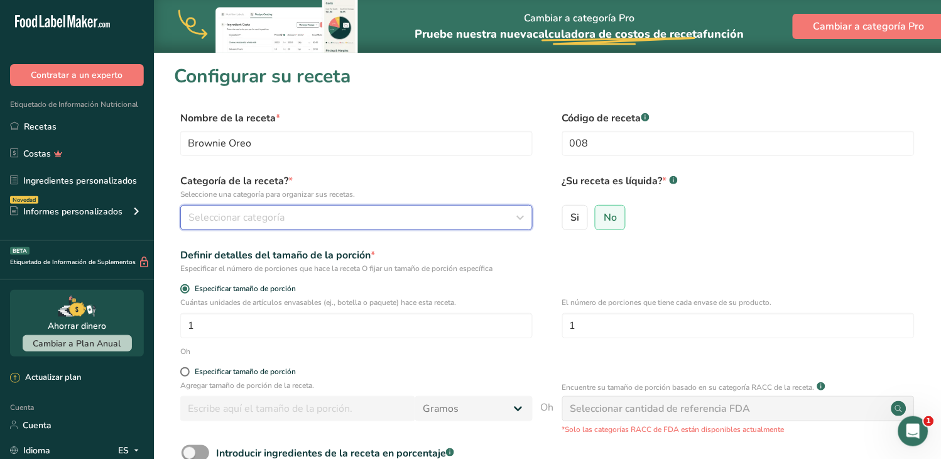
click at [372, 212] on div "Seleccionar categoría" at bounding box center [352, 217] width 329 height 15
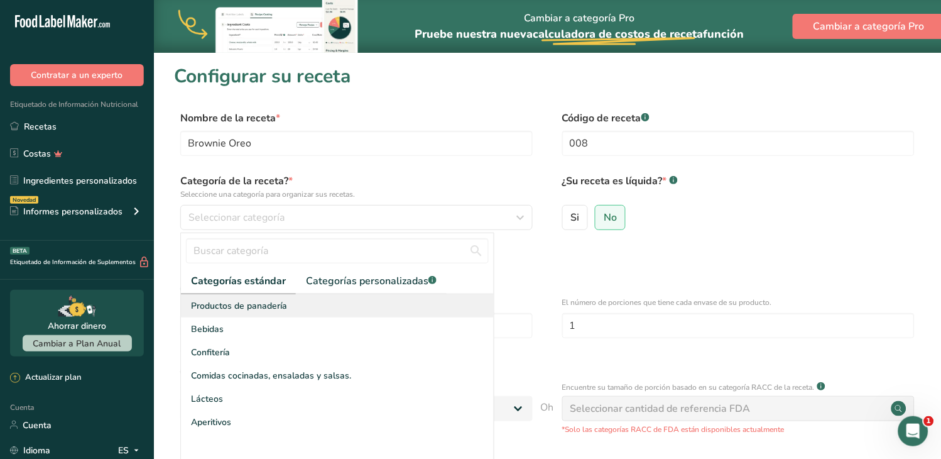
click at [259, 305] on font "Productos de panadería" at bounding box center [239, 306] width 96 height 12
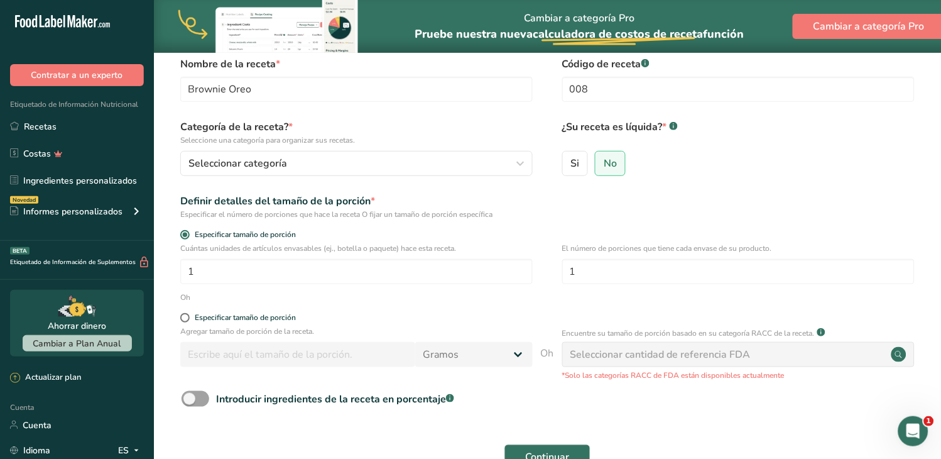
scroll to position [70, 0]
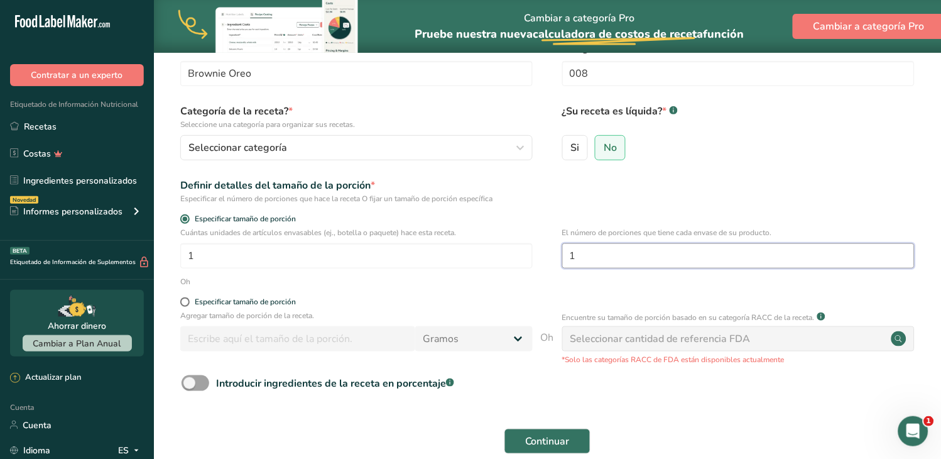
click at [596, 255] on input "1" at bounding box center [738, 255] width 352 height 25
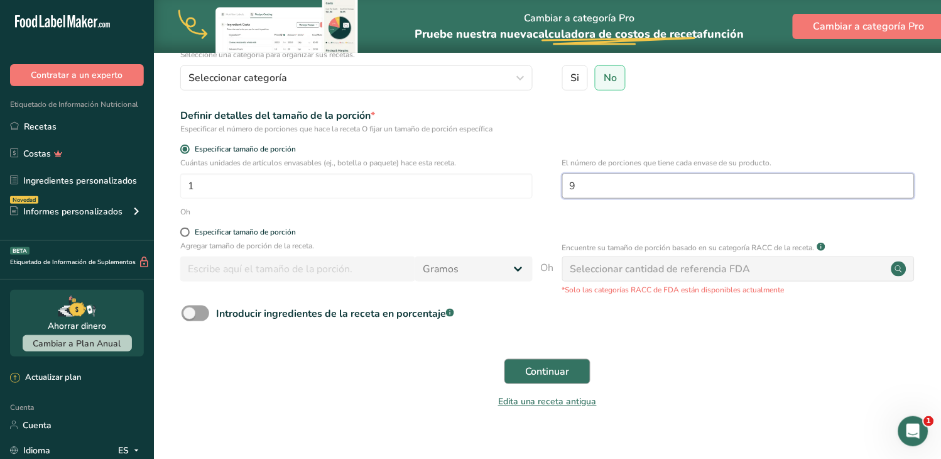
type input "9"
click at [580, 366] on button "Continuar" at bounding box center [547, 371] width 86 height 25
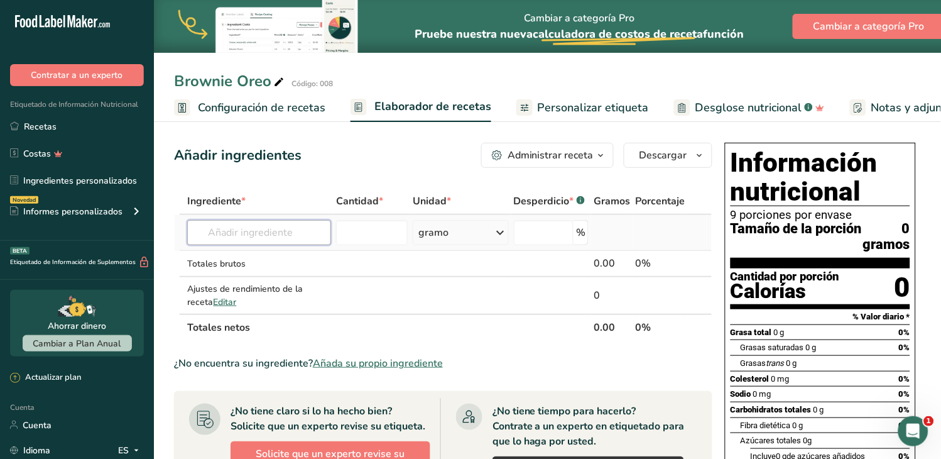
click at [259, 234] on input "text" at bounding box center [258, 232] width 143 height 25
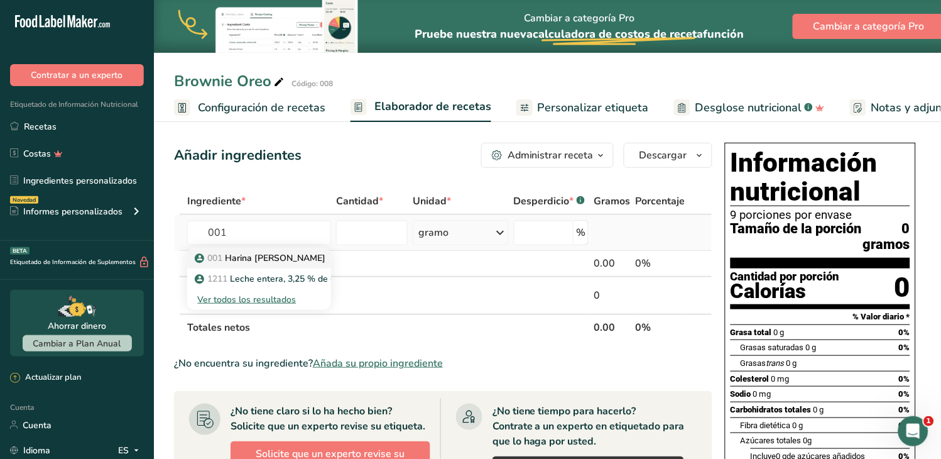
click at [286, 256] on font "Harina [PERSON_NAME]" at bounding box center [275, 258] width 101 height 12
type input "Huevo"
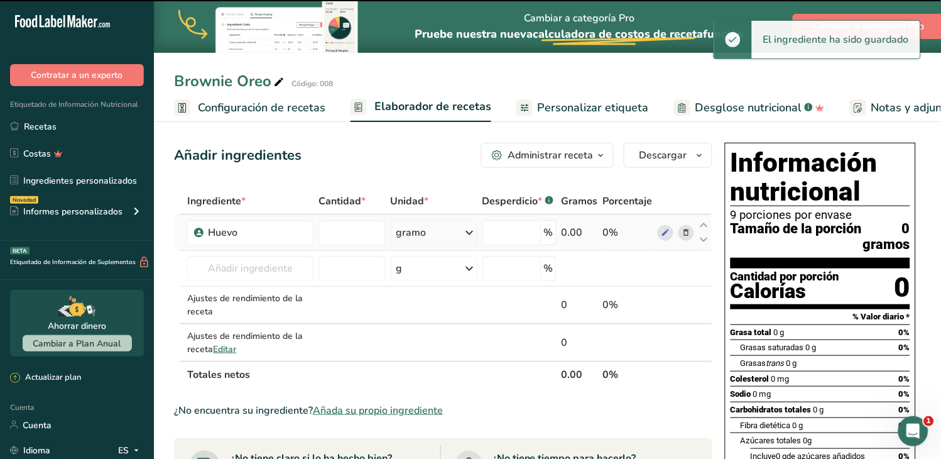
type input "0"
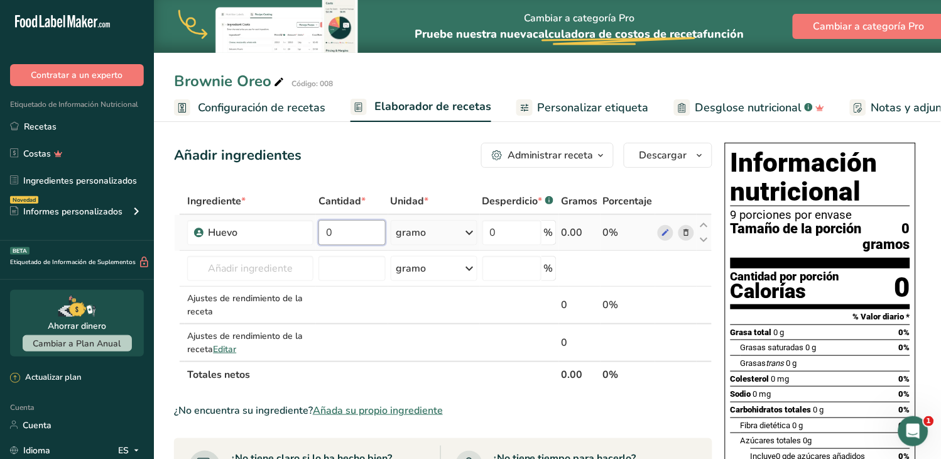
click at [359, 237] on input "0" at bounding box center [352, 232] width 67 height 25
type input "176"
click at [388, 312] on div "Ingrediente * Cantidad * Unidad * Desperdicio * .a-a{fill:#347362;}.b-a{fill:#f…" at bounding box center [443, 288] width 538 height 200
click at [234, 273] on input "text" at bounding box center [250, 268] width 126 height 25
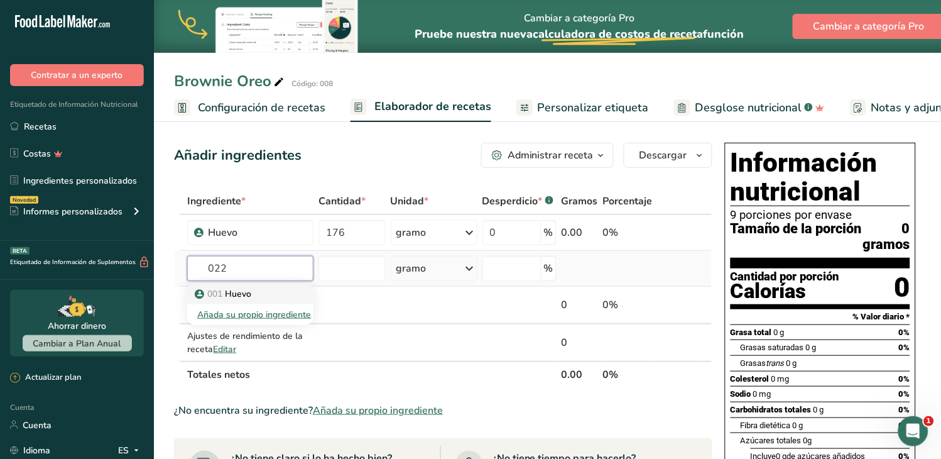
type input "022"
click at [241, 290] on font "Huevo" at bounding box center [238, 294] width 26 height 12
type input "Harina [PERSON_NAME] Integral"
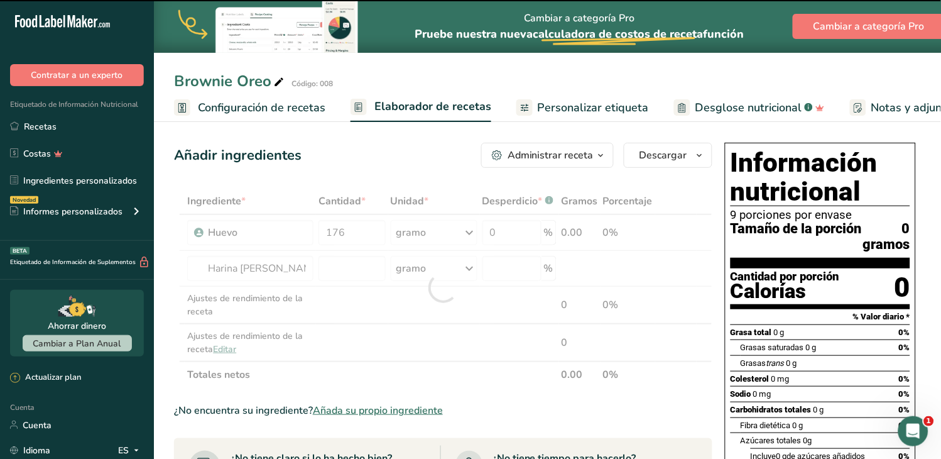
type input "0"
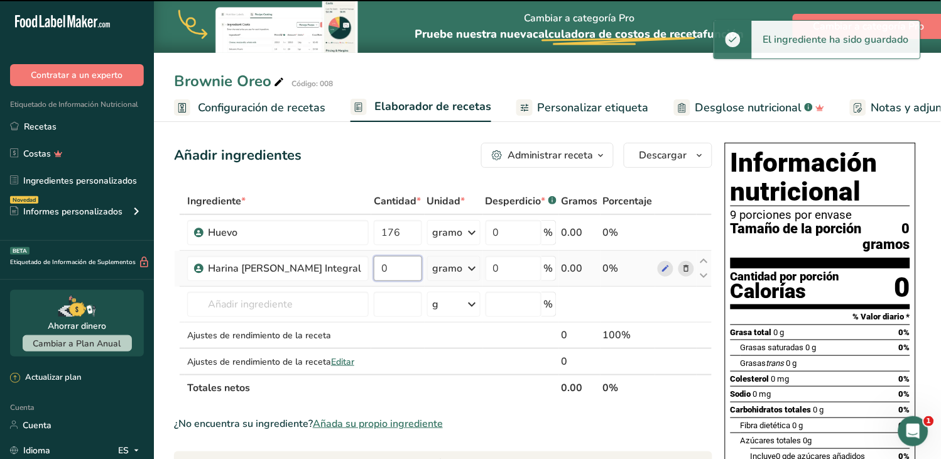
click at [374, 272] on input "0" at bounding box center [398, 268] width 48 height 25
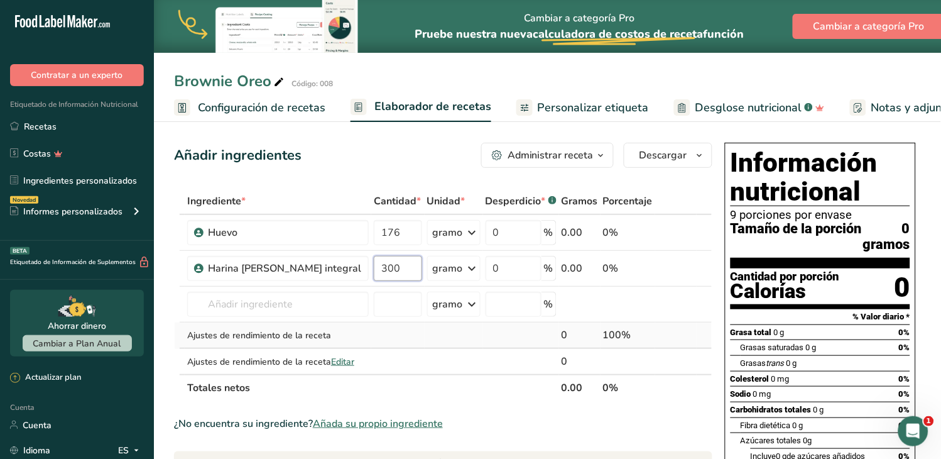
type input "300"
click at [390, 333] on div "Ingrediente * Cantidad * Unidad * Desperdicio * .a-a{fill:#347362;}.b-a{fill:#f…" at bounding box center [443, 294] width 538 height 213
click at [293, 298] on input "text" at bounding box center [278, 303] width 182 height 25
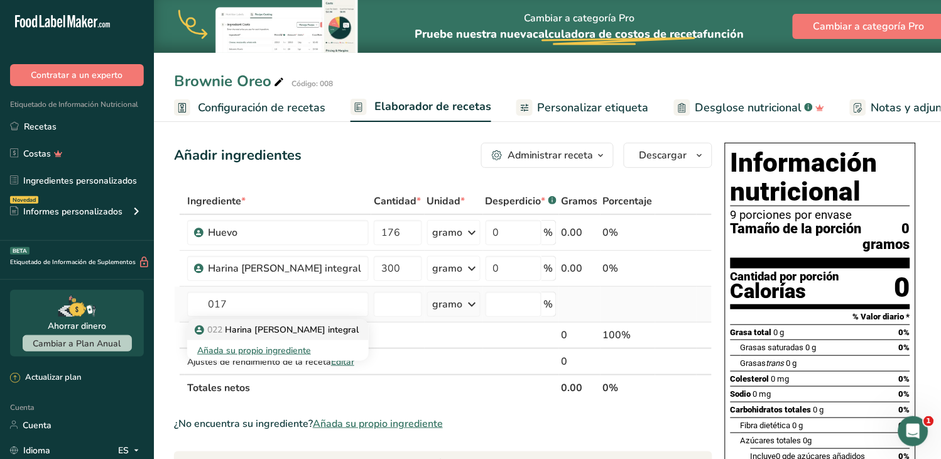
click at [258, 325] on font "Harina [PERSON_NAME] integral" at bounding box center [292, 330] width 134 height 12
type input "mantequilla anchor"
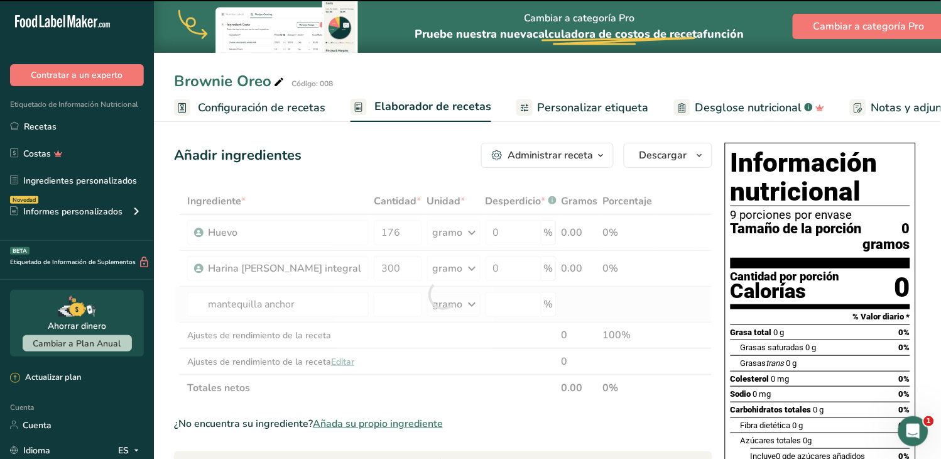
type input "0"
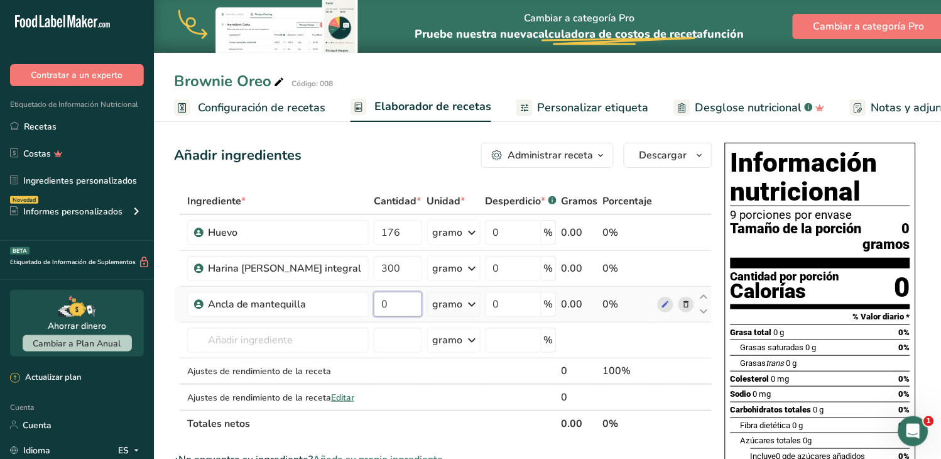
click at [374, 303] on input "0" at bounding box center [398, 303] width 48 height 25
type input "150"
click at [279, 329] on div "Ingrediente * Cantidad * Unidad * Desperdicio * .a-a{fill:#347362;}.b-a{fill:#f…" at bounding box center [443, 312] width 538 height 249
click at [231, 344] on input "text" at bounding box center [278, 339] width 182 height 25
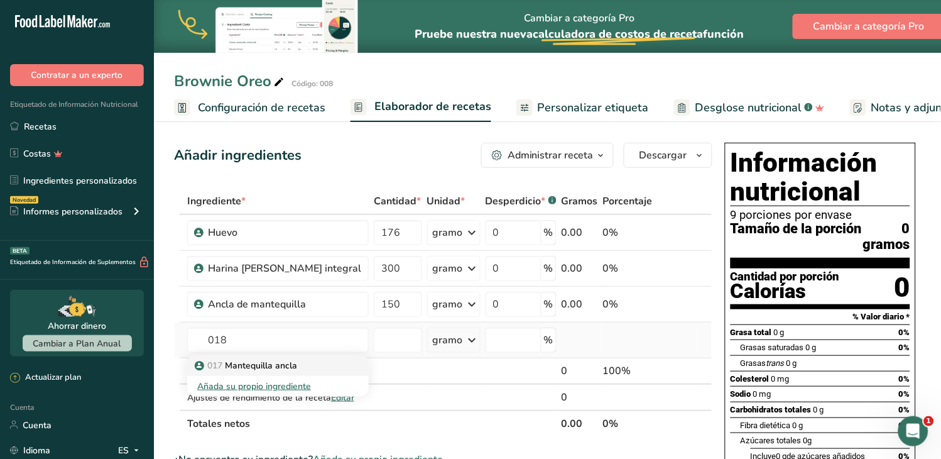
click at [244, 362] on font "Mantequilla ancla" at bounding box center [261, 365] width 72 height 12
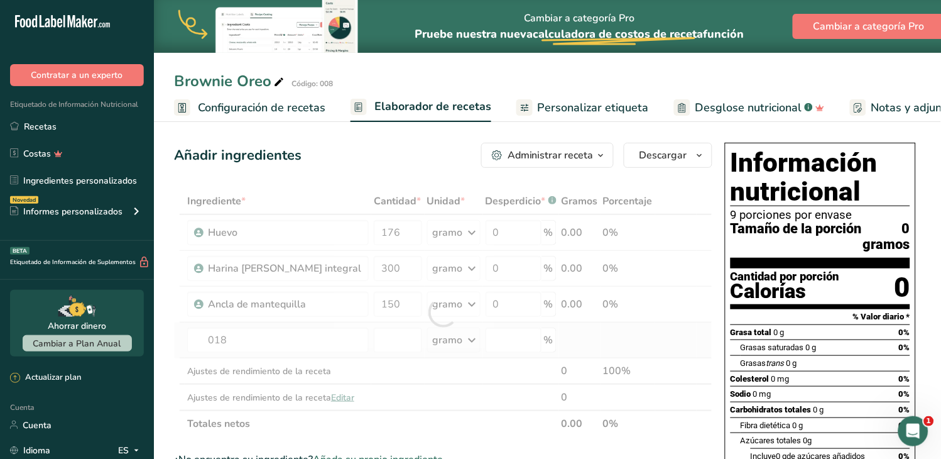
type input "aceite de soya"
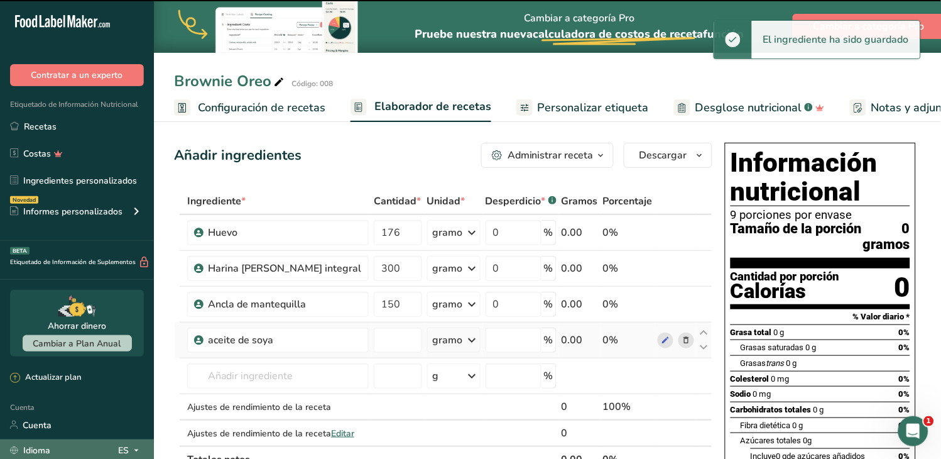
type input "0"
click at [374, 337] on input "0" at bounding box center [398, 339] width 48 height 25
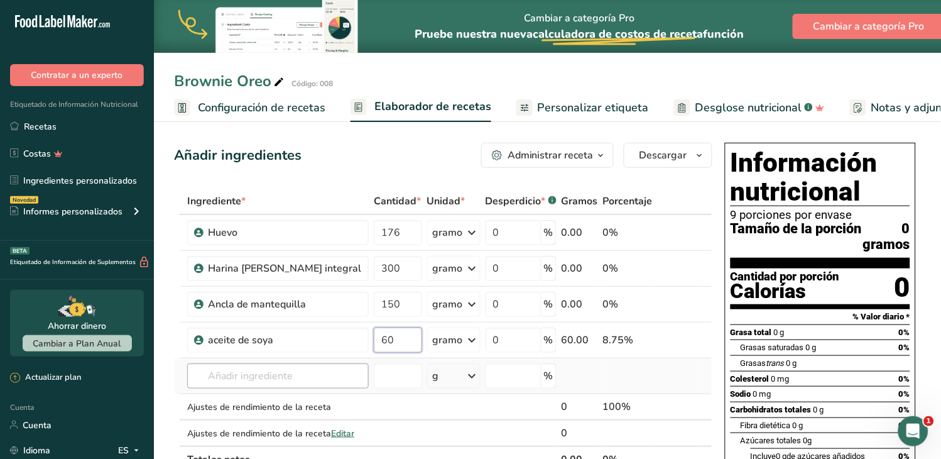
type input "60"
click at [234, 373] on div "Ingrediente * Cantidad * Unidad * Desperdicio * .a-a{fill:#347362;}.b-a{fill:#f…" at bounding box center [443, 330] width 538 height 285
type input "019"
click at [262, 397] on font "aceite de soja" at bounding box center [253, 401] width 56 height 12
type input "Leche entera"
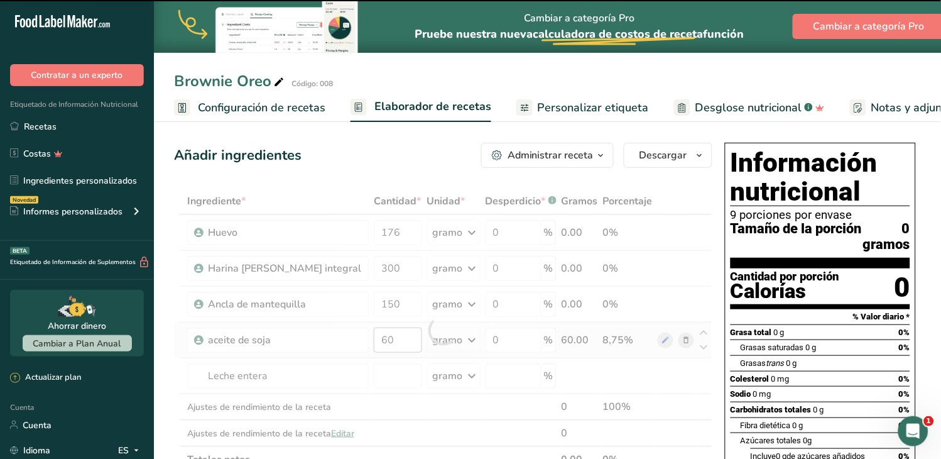
type input "0"
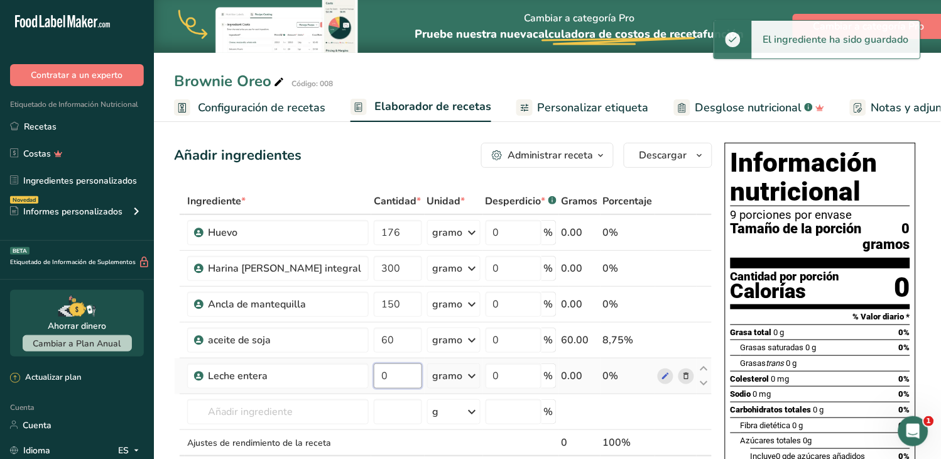
click at [374, 378] on input "0" at bounding box center [398, 375] width 48 height 25
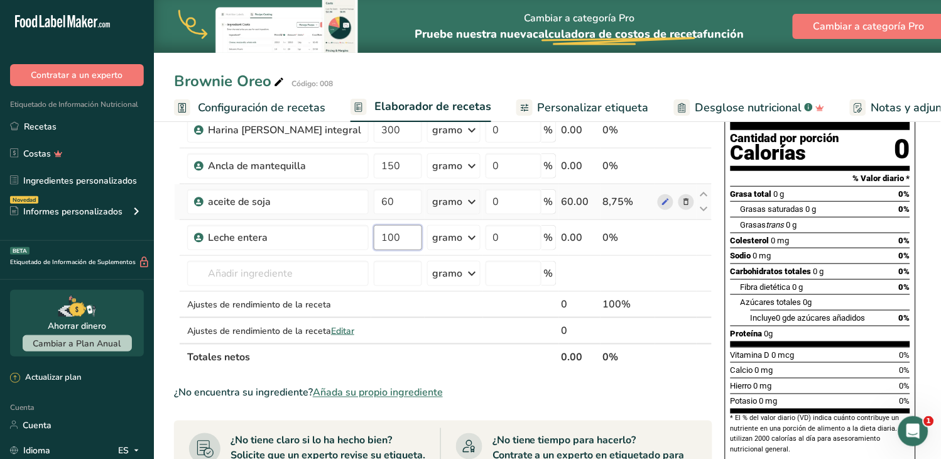
scroll to position [139, 0]
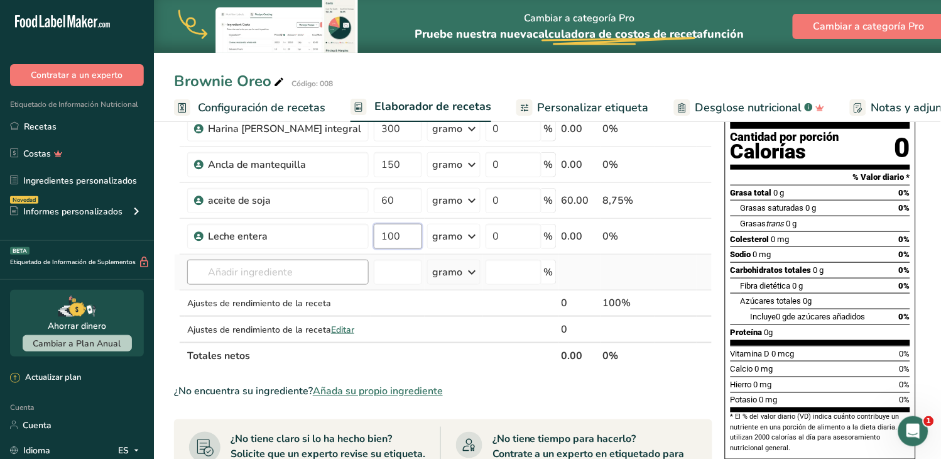
type input "100"
click at [266, 271] on div "Ingrediente * Cantidad * Unidad * Desperdicio * .a-a{fill:#347362;}.b-a{fill:#f…" at bounding box center [443, 208] width 538 height 320
click at [215, 275] on input "text" at bounding box center [278, 271] width 182 height 25
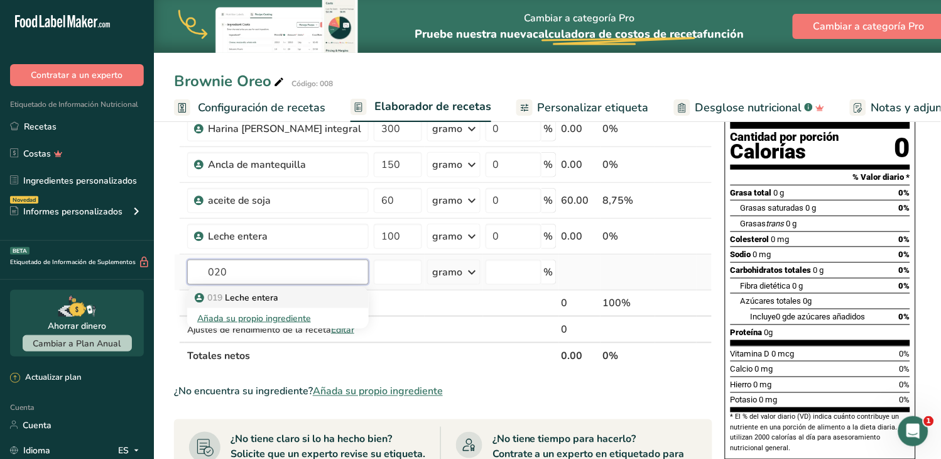
type input "020"
click at [242, 295] on font "Leche entera" at bounding box center [251, 297] width 53 height 12
type input "chocolate semi amargo"
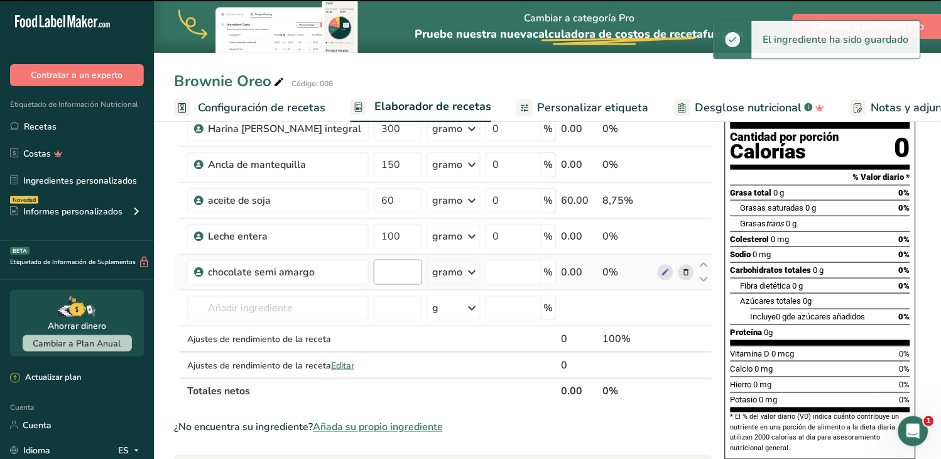
type input "0"
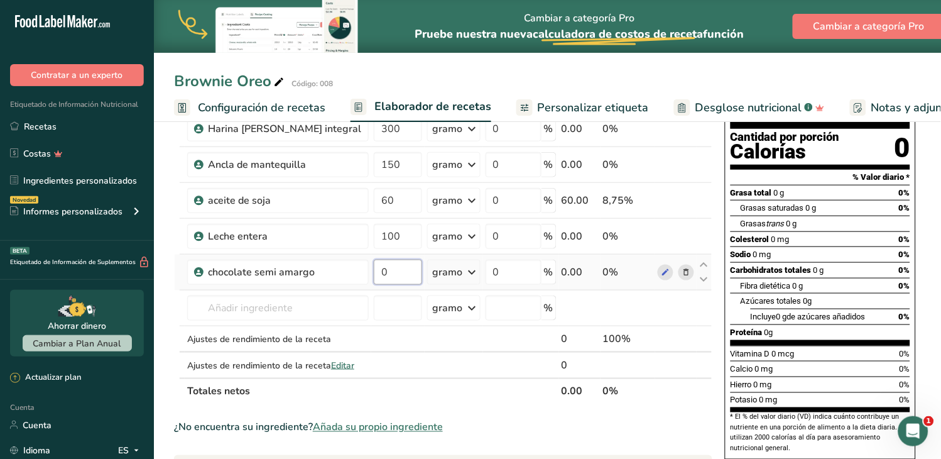
click at [374, 276] on input "0" at bounding box center [398, 271] width 48 height 25
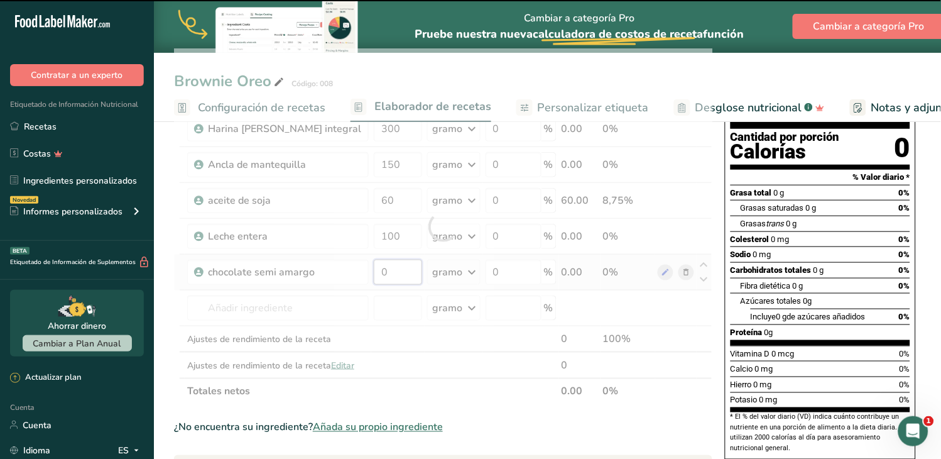
click at [374, 273] on input "0" at bounding box center [398, 271] width 48 height 25
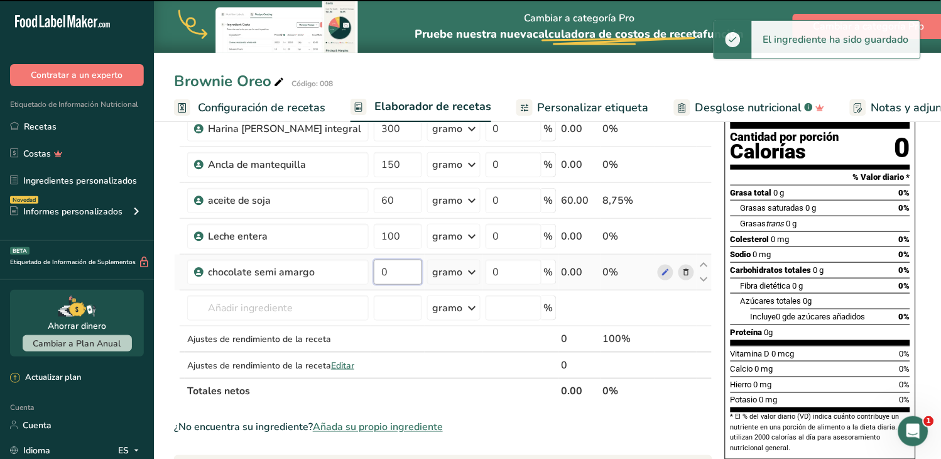
click at [374, 275] on input "0" at bounding box center [398, 271] width 48 height 25
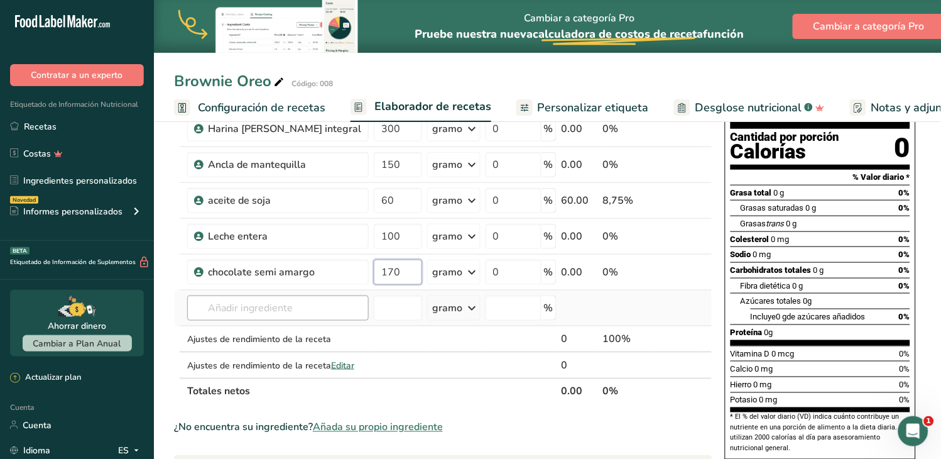
type input "170"
click at [271, 309] on div "Ingrediente * Cantidad * Unidad * Desperdicio * .a-a{fill:#347362;}.b-a{fill:#f…" at bounding box center [443, 226] width 538 height 356
click at [241, 330] on font "chocolate semi amargo" at bounding box center [272, 333] width 94 height 12
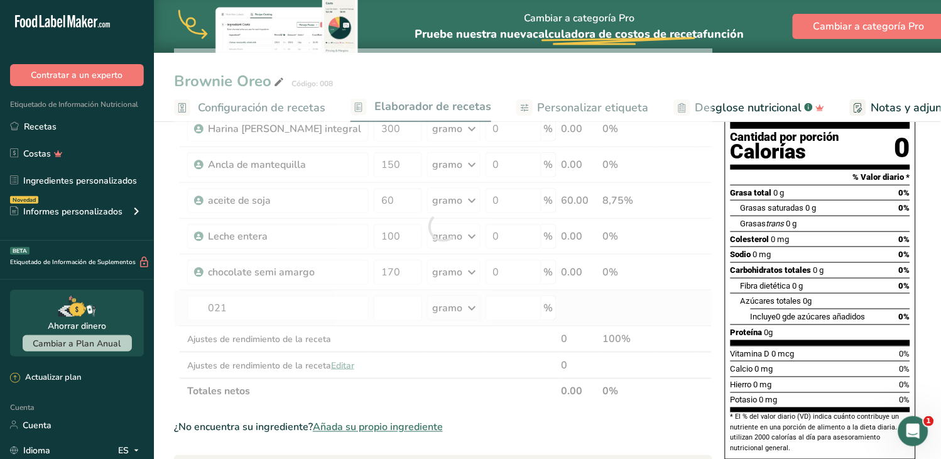
type input "cocoa alcalina"
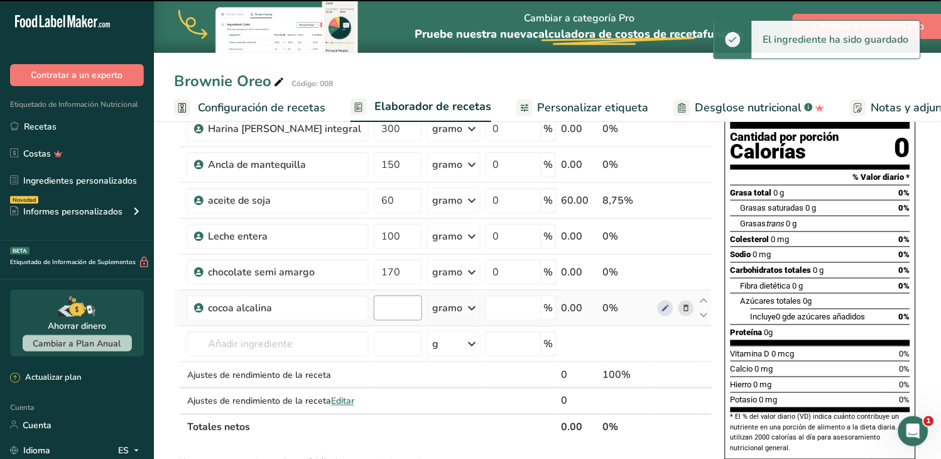
type input "0"
click at [374, 310] on input "0" at bounding box center [398, 307] width 48 height 25
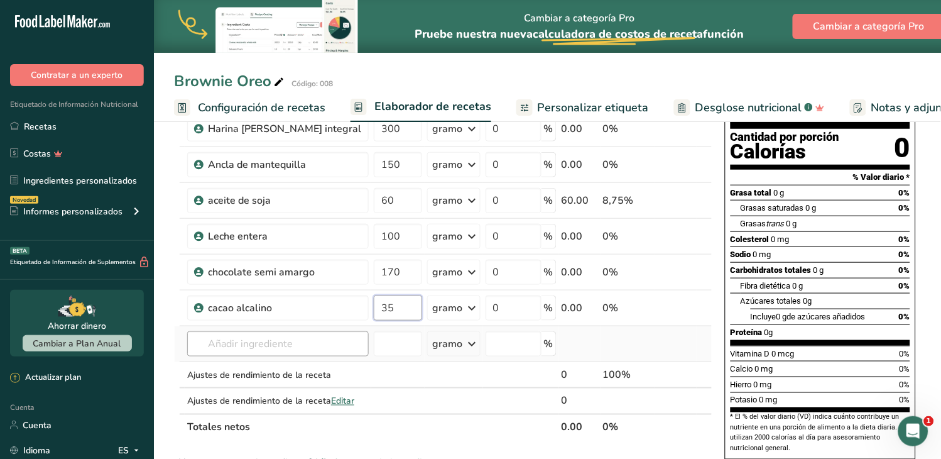
type input "35"
click at [228, 341] on div "Ingrediente * Cantidad * Unidad * Desperdicio * .a-a{fill:#347362;}.b-a{fill:#f…" at bounding box center [443, 244] width 538 height 392
click at [254, 368] on font "cacao alcalino" at bounding box center [254, 369] width 58 height 12
type input "polvo para hornear"
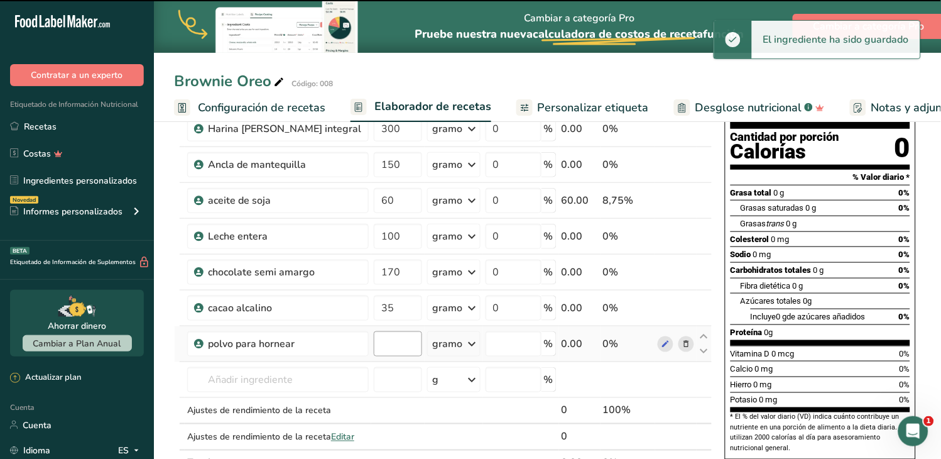
type input "0"
click at [374, 344] on input "0" at bounding box center [398, 343] width 48 height 25
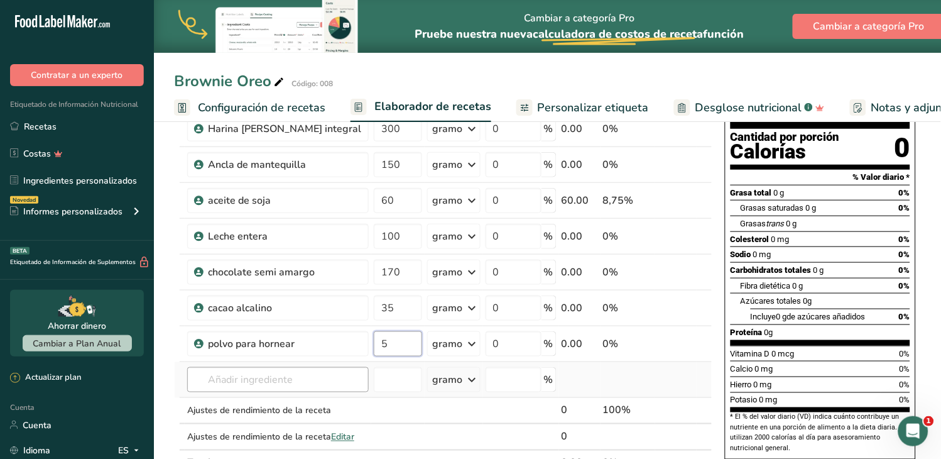
type input "5"
click at [293, 379] on div "Ingrediente * Cantidad * Unidad * Desperdicio * .a-a{fill:#347362;}.b-a{fill:#f…" at bounding box center [443, 262] width 538 height 428
type input "010"
click at [272, 405] on font "polvo para hornear" at bounding box center [263, 405] width 77 height 12
type input "Sal"
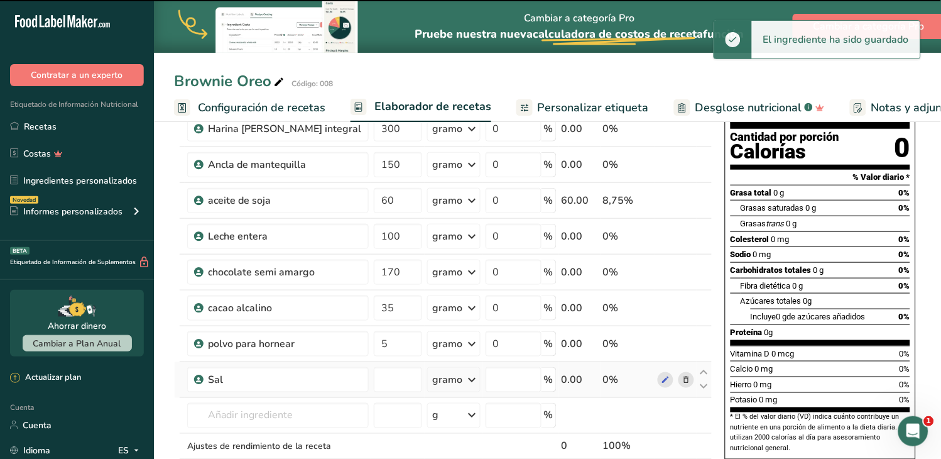
type input "0"
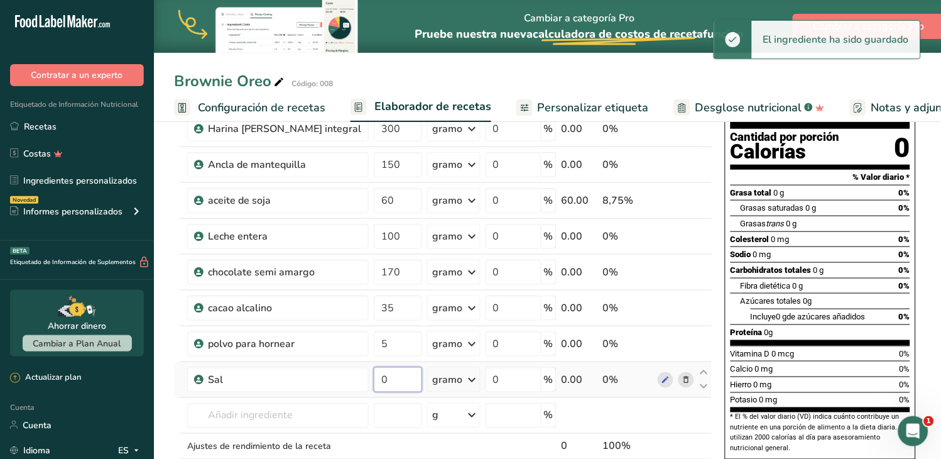
click at [374, 381] on input "0" at bounding box center [398, 379] width 48 height 25
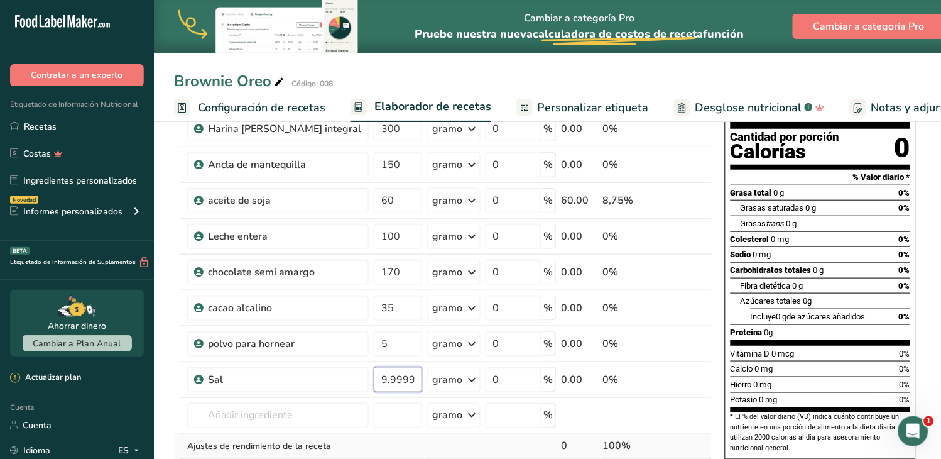
scroll to position [209, 0]
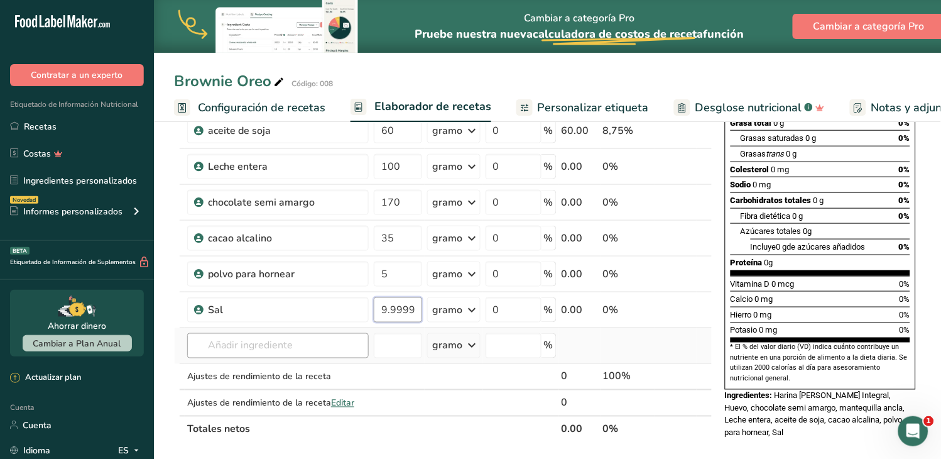
type input "9.999999"
click at [249, 338] on div "Ingrediente * Cantidad * Unidad * Desperdicio * .a-a{fill:#347362;}.b-a{fill:#f…" at bounding box center [443, 211] width 538 height 464
click at [250, 374] on div "010 Sal" at bounding box center [267, 370] width 141 height 13
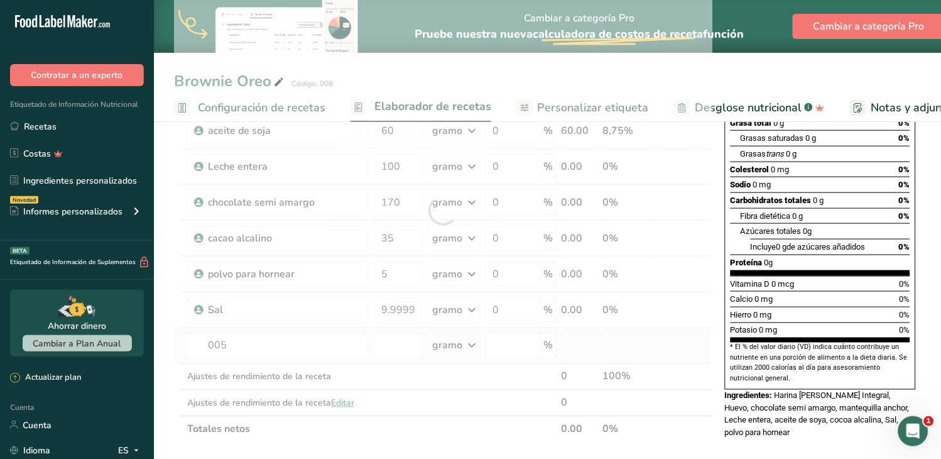
type input "Vainilla"
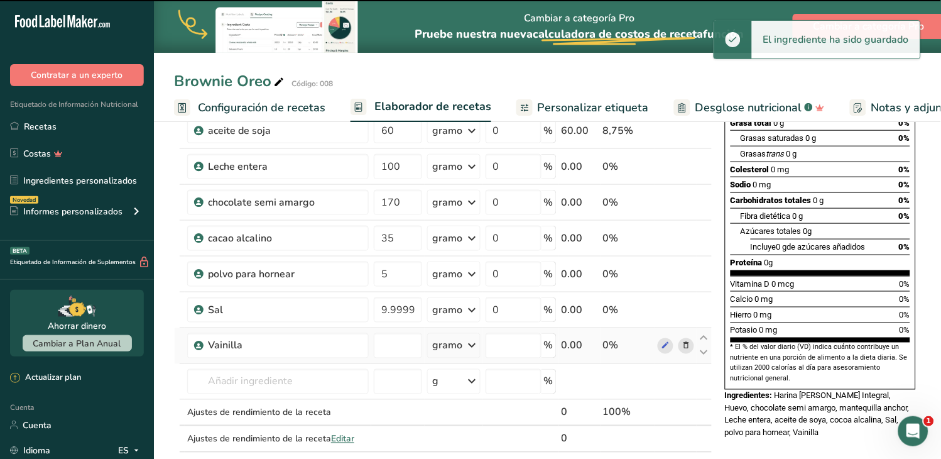
type input "0"
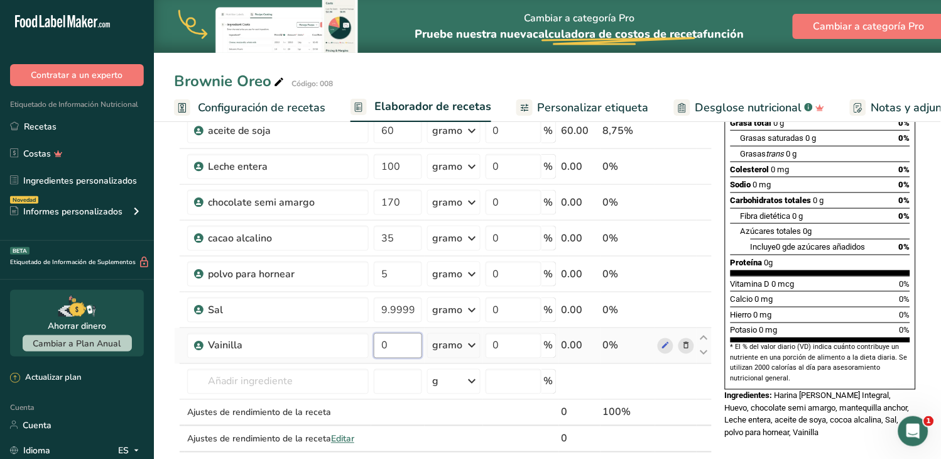
click at [374, 349] on input "0" at bounding box center [398, 345] width 48 height 25
type input "4"
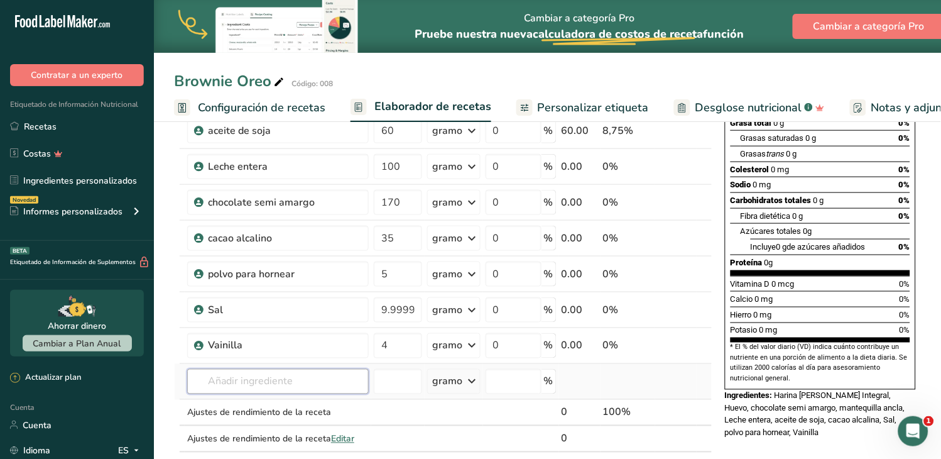
click at [251, 381] on div "Ingrediente * Cantidad * Unidad * Desperdicio * .a-a{fill:#347362;}.b-a{fill:#f…" at bounding box center [443, 228] width 538 height 499
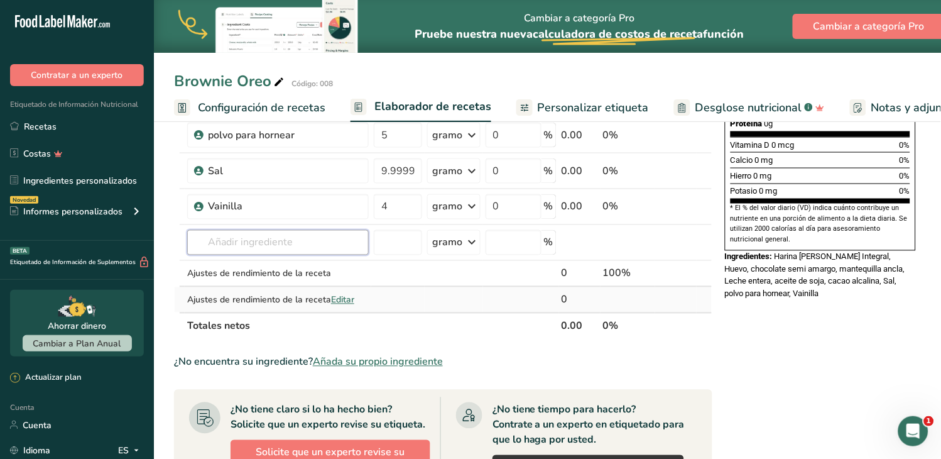
scroll to position [349, 0]
click at [418, 368] on font "Añada su propio ingrediente" at bounding box center [378, 361] width 130 height 14
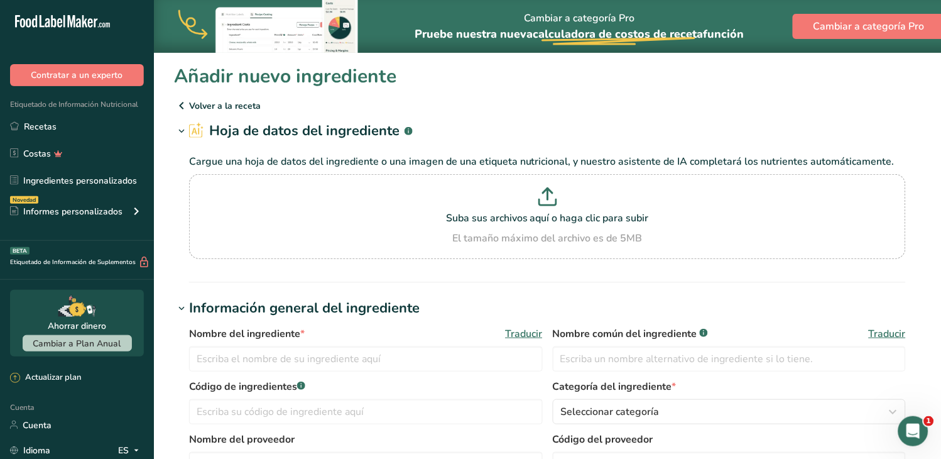
scroll to position [70, 0]
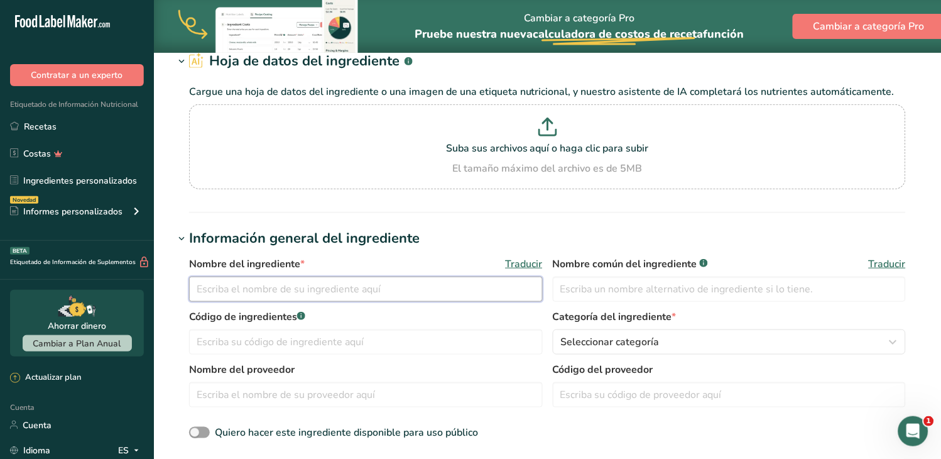
click at [359, 280] on input "text" at bounding box center [366, 288] width 354 height 25
type input "Galleta Oreo"
click at [581, 283] on input "text" at bounding box center [730, 288] width 354 height 25
drag, startPoint x: 297, startPoint y: 287, endPoint x: 195, endPoint y: 288, distance: 102.4
click at [195, 288] on input "Galleta Oreo" at bounding box center [366, 288] width 354 height 25
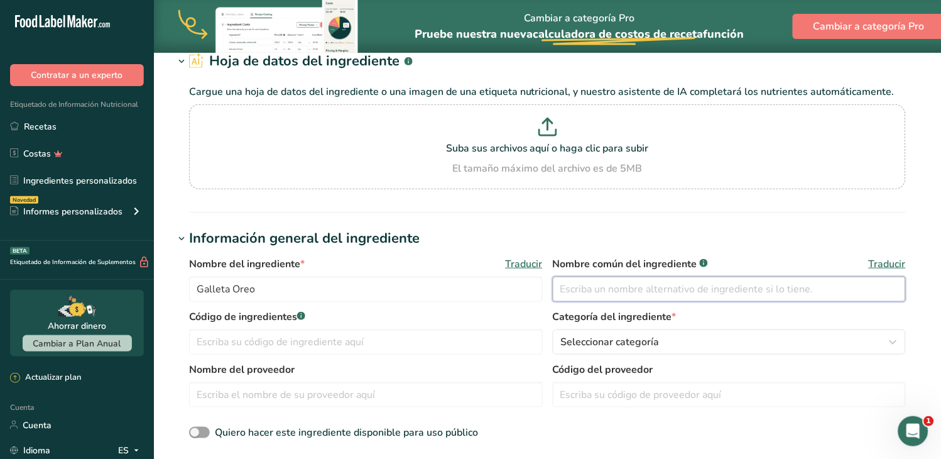
click at [600, 286] on input "text" at bounding box center [730, 288] width 354 height 25
paste input "Galleta Oreo"
type input "Galleta Oreo"
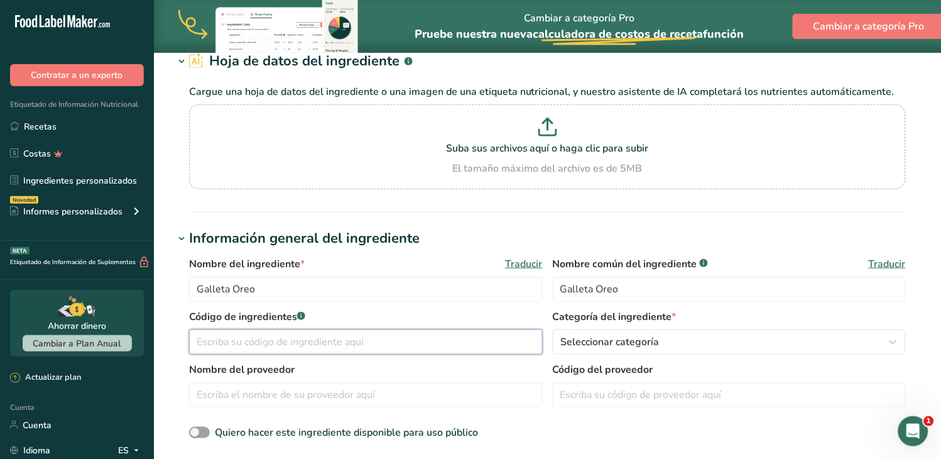
click at [317, 341] on input "text" at bounding box center [366, 341] width 354 height 25
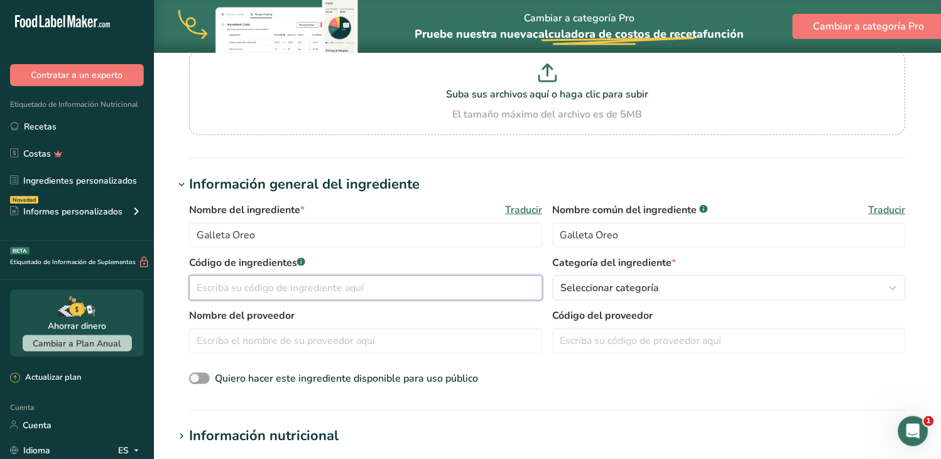
scroll to position [139, 0]
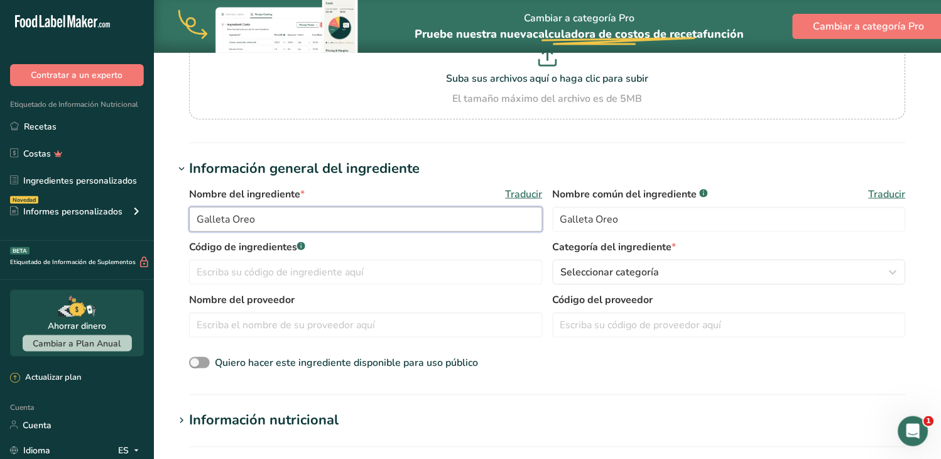
click at [237, 214] on input "Galleta Oreo" at bounding box center [366, 219] width 354 height 25
click at [295, 217] on input "Galleta Oreo" at bounding box center [366, 219] width 354 height 25
click at [241, 216] on input "Galleta Oreo" at bounding box center [366, 219] width 354 height 25
click at [354, 215] on input "Galleta O´reo" at bounding box center [366, 219] width 354 height 25
type input "Galleta O´reo"
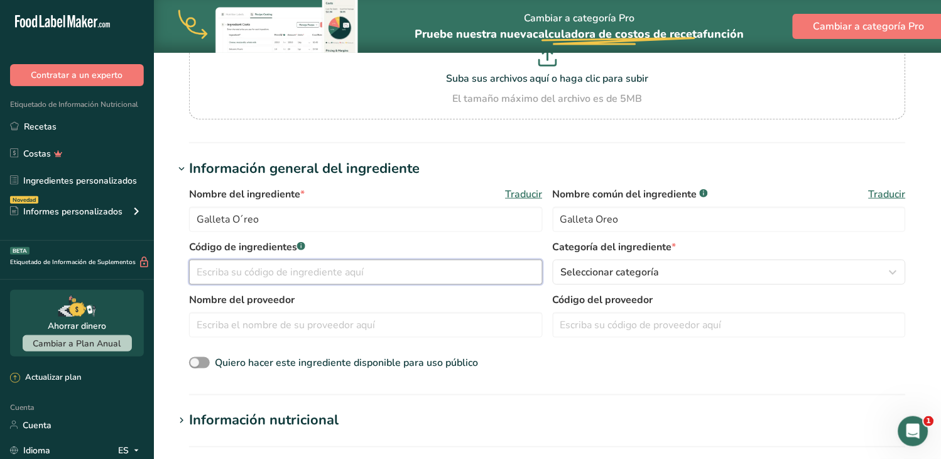
click at [295, 276] on input "text" at bounding box center [366, 271] width 354 height 25
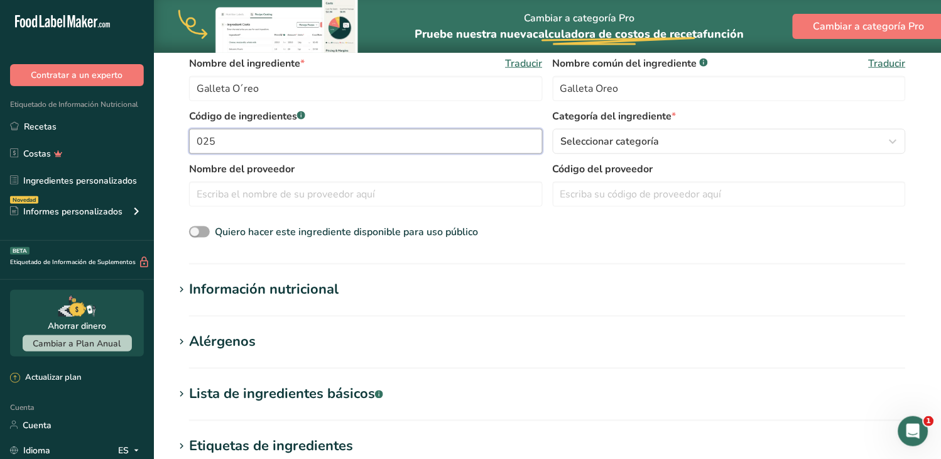
scroll to position [279, 0]
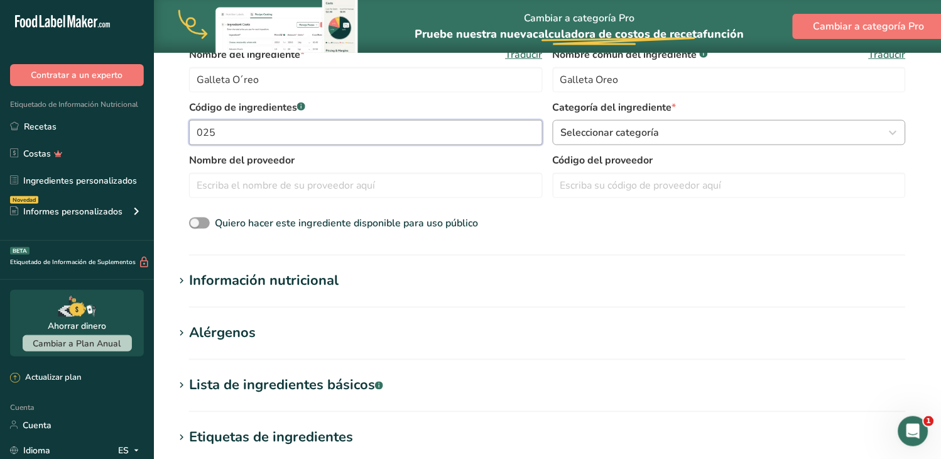
type input "025"
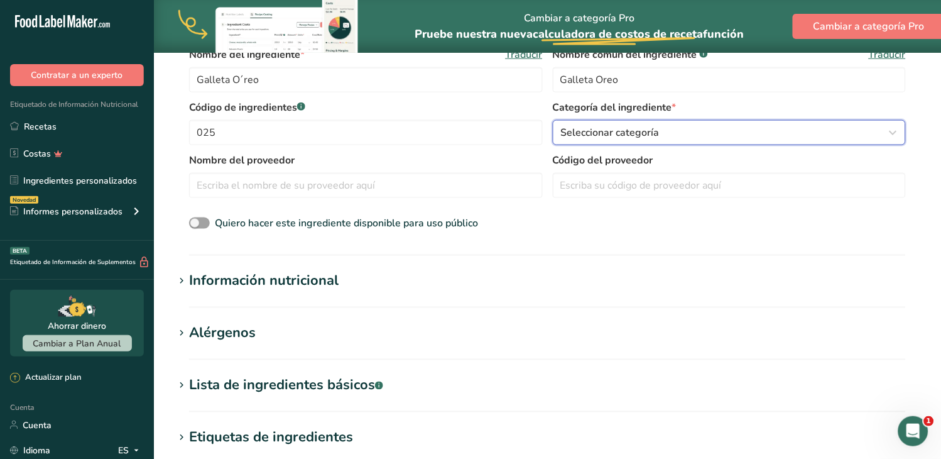
click at [658, 133] on font "Seleccionar categoría" at bounding box center [610, 133] width 99 height 14
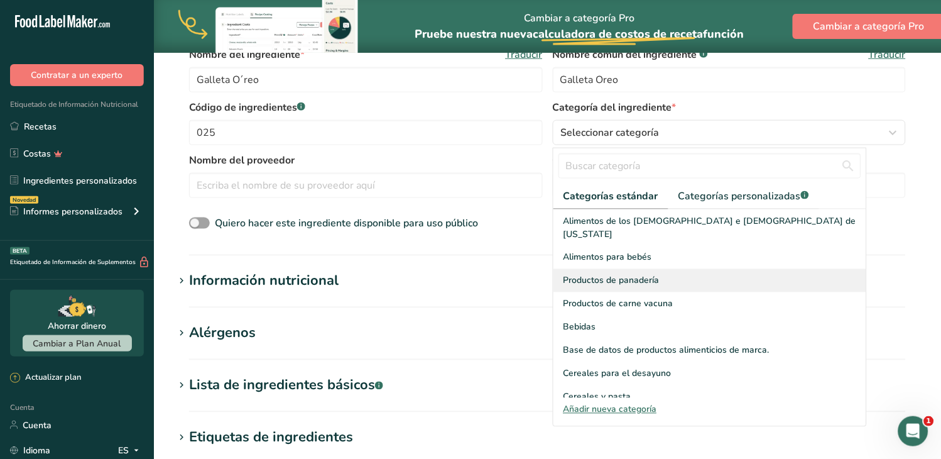
click at [657, 275] on font "Productos de panadería" at bounding box center [612, 281] width 96 height 12
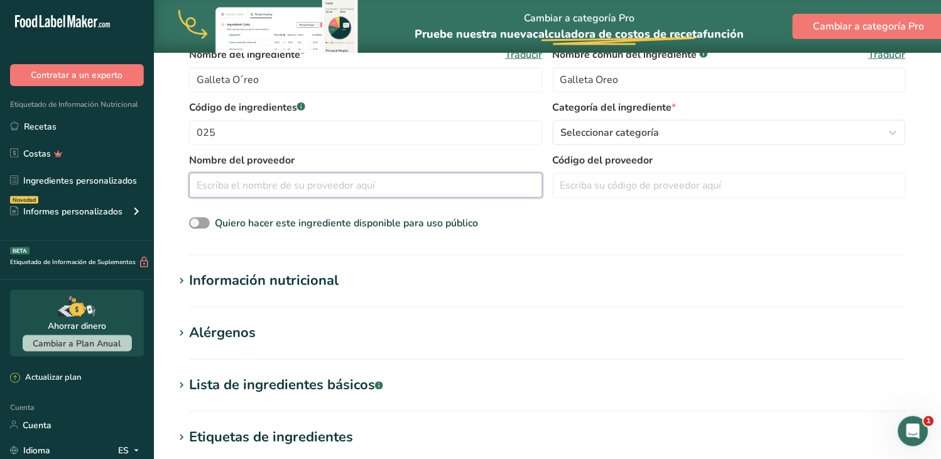
click at [260, 185] on input "text" at bounding box center [366, 185] width 354 height 25
type input "maar"
click at [618, 182] on input "text" at bounding box center [730, 185] width 354 height 25
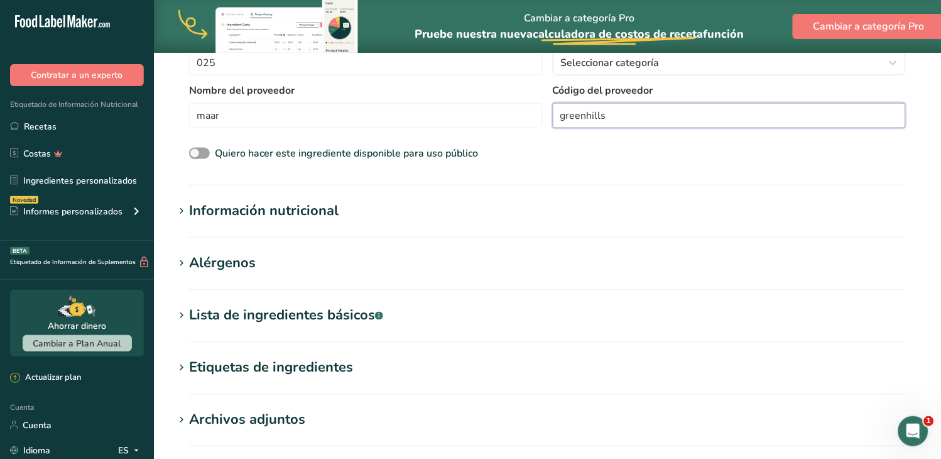
type input "greenhills"
click at [182, 206] on icon at bounding box center [181, 212] width 11 height 18
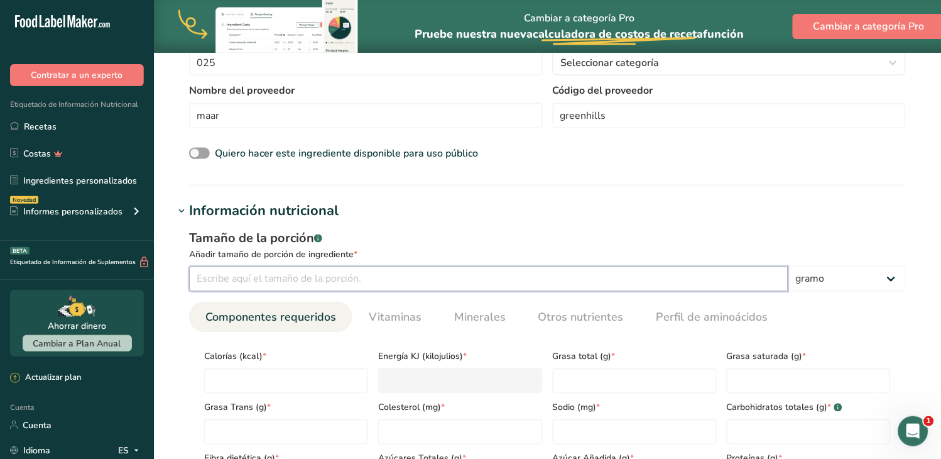
click at [286, 281] on input "number" at bounding box center [488, 278] width 599 height 25
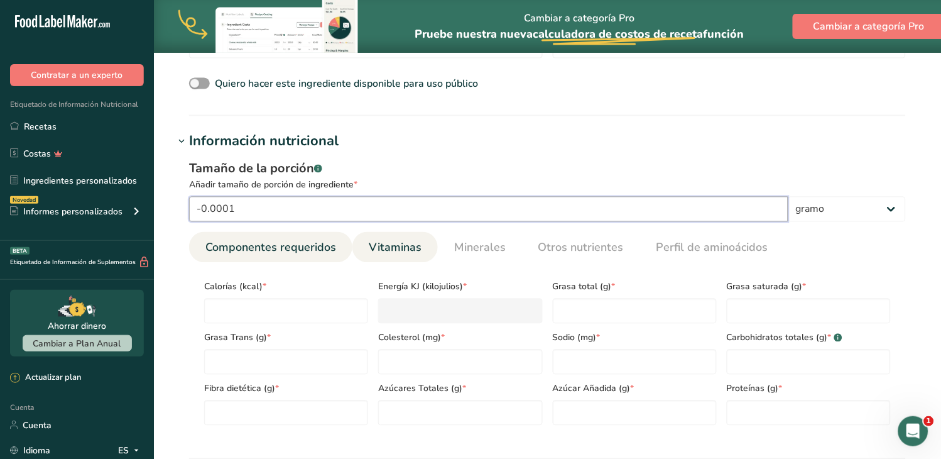
type input "0"
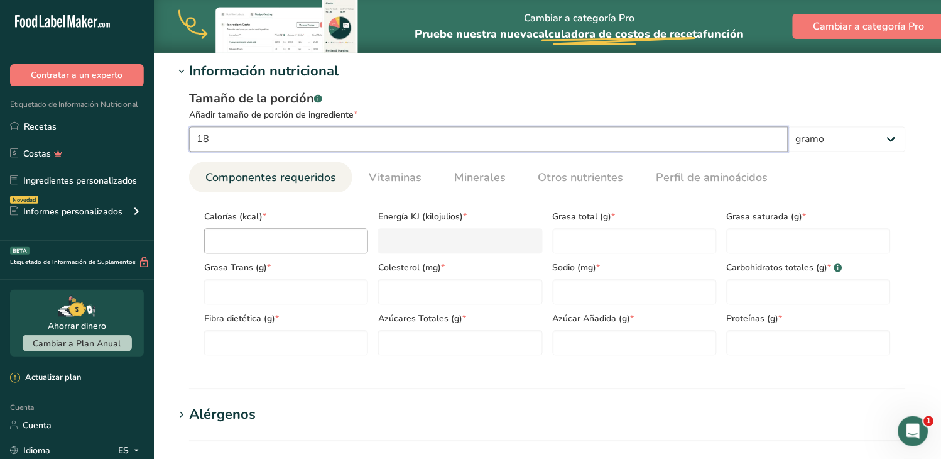
type input "18"
click at [278, 244] on input "number" at bounding box center [286, 241] width 164 height 25
type input "8"
type KJ "33.5"
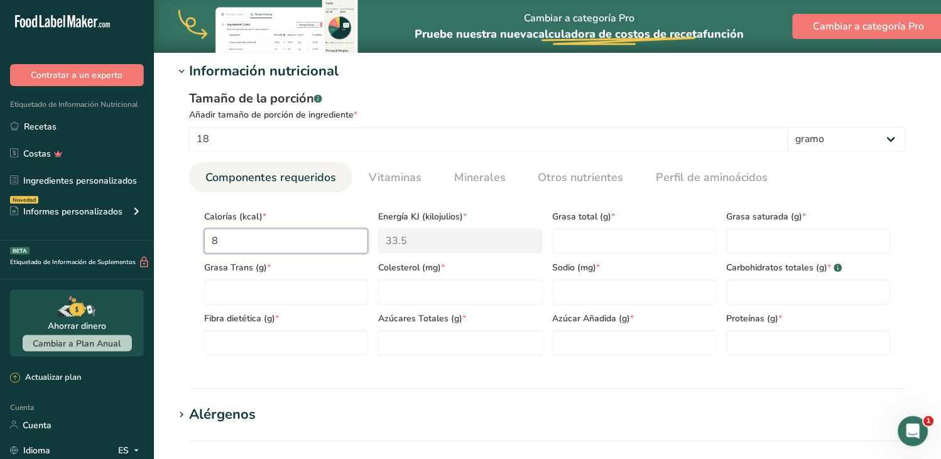
type input "86"
type KJ "359.8"
type input "86"
click at [575, 244] on Fat "number" at bounding box center [635, 241] width 164 height 25
type Fat "3.8"
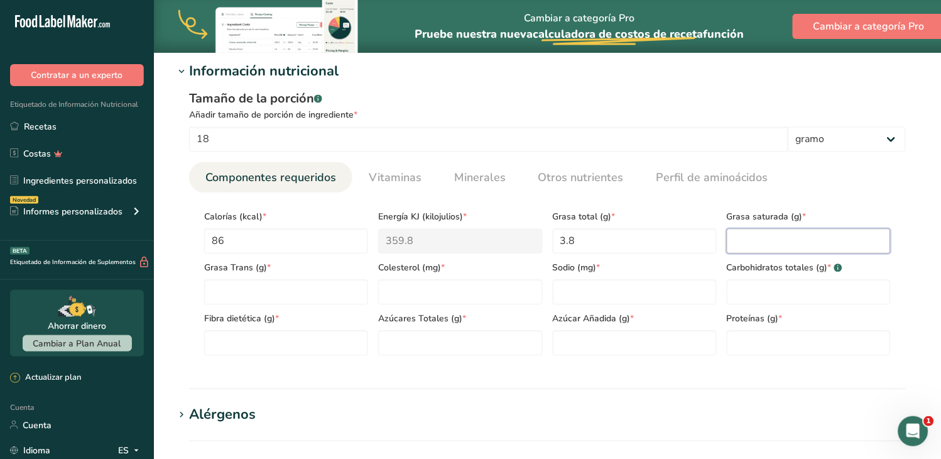
click at [782, 236] on Fat "number" at bounding box center [809, 241] width 164 height 25
type Fat "0"
click at [293, 291] on Fat "number" at bounding box center [286, 292] width 164 height 25
type Fat "0"
click at [434, 286] on input "number" at bounding box center [460, 292] width 164 height 25
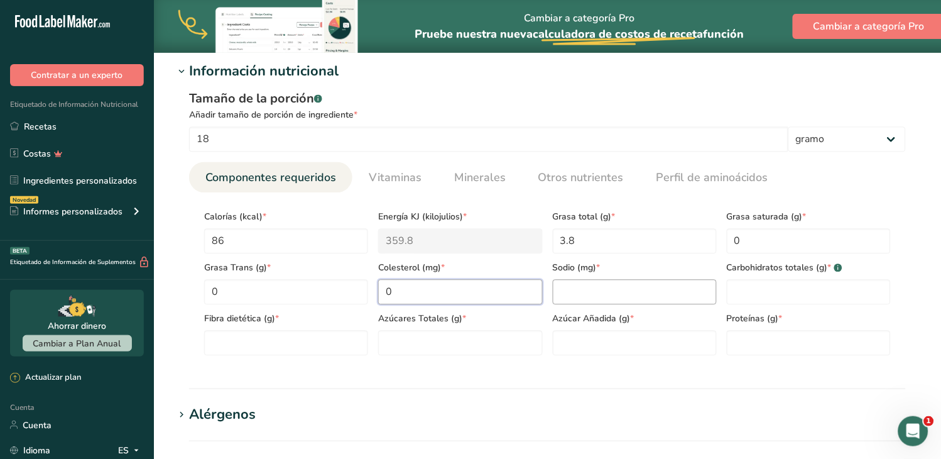
type input "0"
click at [565, 296] on input "number" at bounding box center [635, 292] width 164 height 25
type input "84.8"
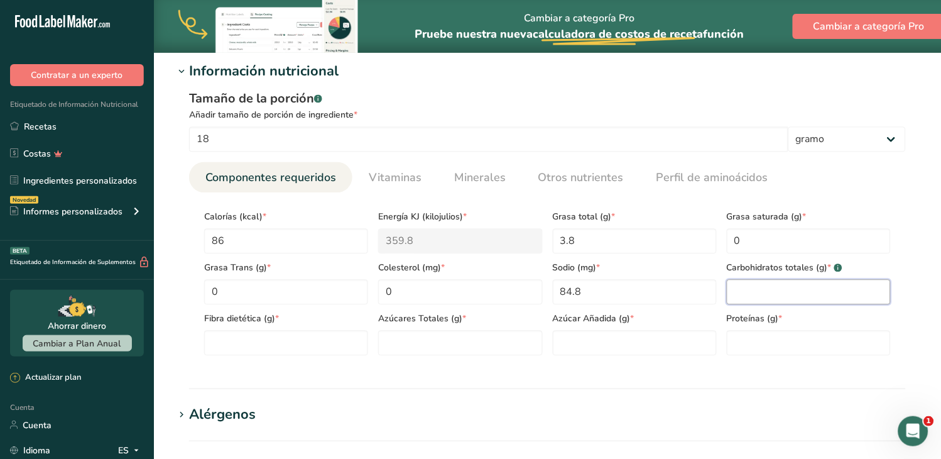
click at [744, 286] on Carbohydrates "number" at bounding box center [809, 292] width 164 height 25
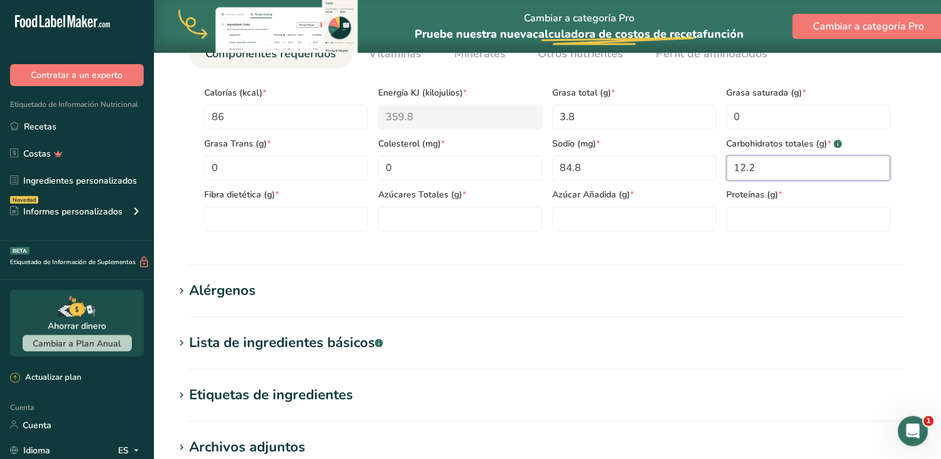
scroll to position [628, 0]
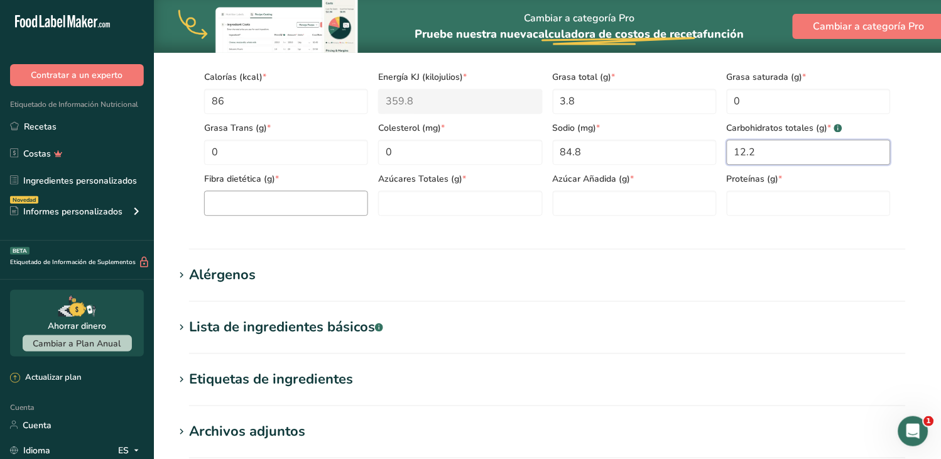
type Carbohydrates "12.2"
click at [308, 209] on Fiber "number" at bounding box center [286, 202] width 164 height 25
type Fiber "0.4"
click at [396, 205] on Sugars "number" at bounding box center [460, 202] width 164 height 25
type Sugars "0"
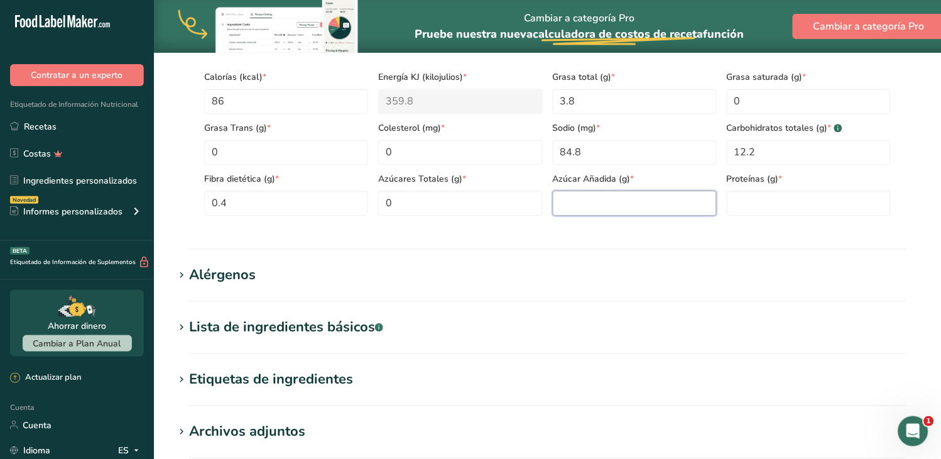
click at [613, 206] on Sugars "number" at bounding box center [635, 202] width 164 height 25
type Sugars "0"
click at [804, 201] on input "number" at bounding box center [809, 202] width 164 height 25
type input "0.9"
click at [685, 261] on section "Añadir nuevo ingrediente Volver a la receta Hoja de datos del ingrediente .a-a{…" at bounding box center [547, 23] width 787 height 1198
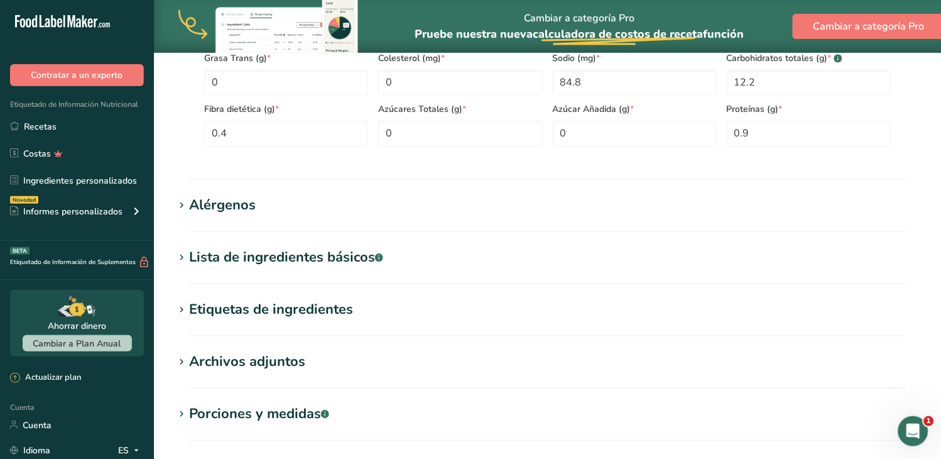
scroll to position [832, 0]
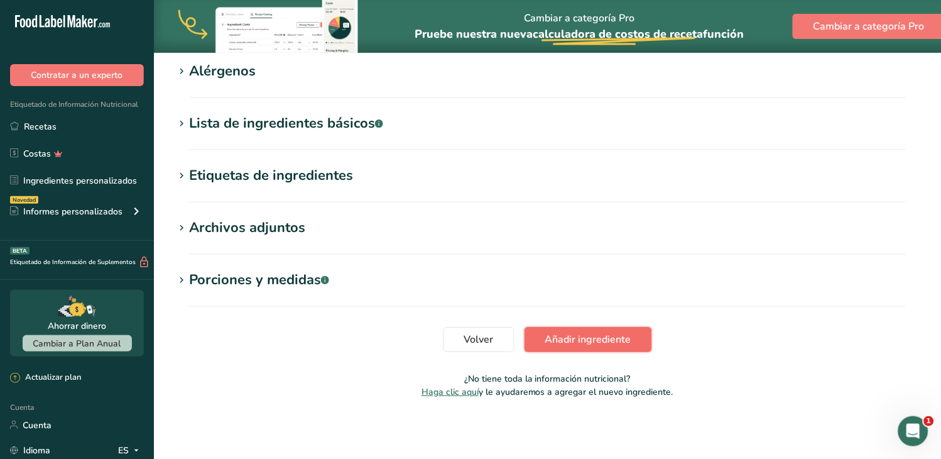
click at [586, 337] on font "Añadir ingrediente" at bounding box center [588, 339] width 86 height 14
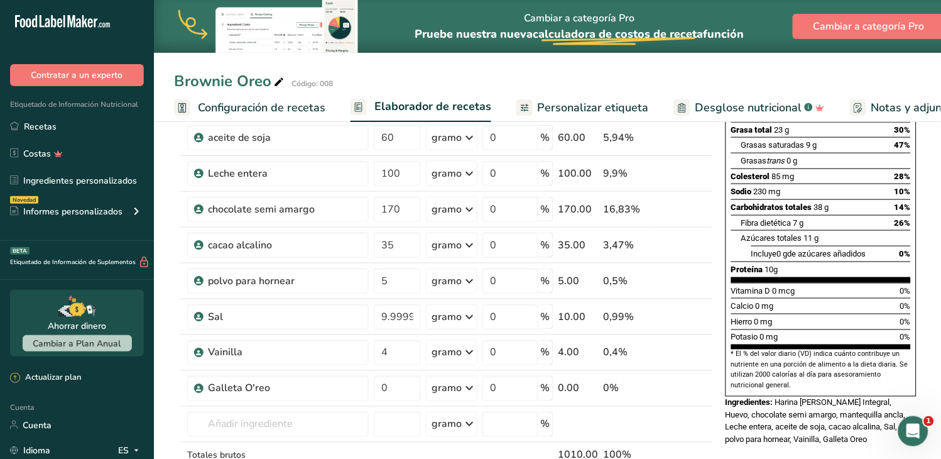
scroll to position [349, 0]
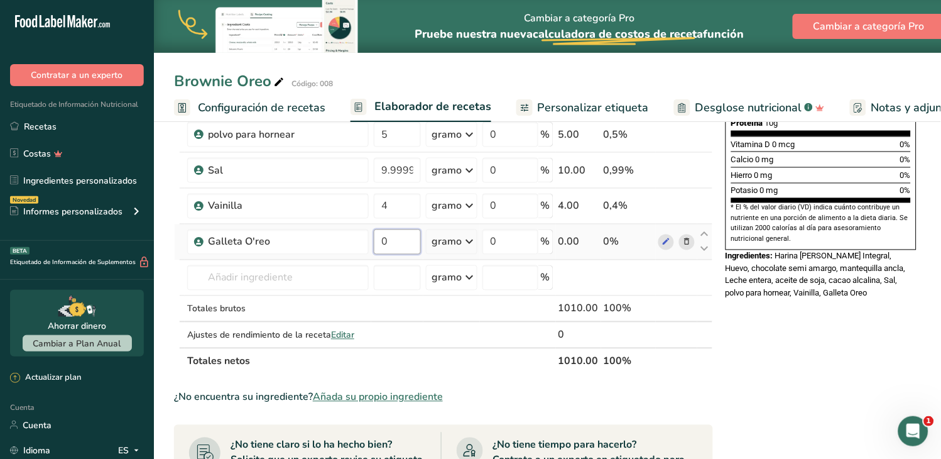
click at [374, 237] on input "0" at bounding box center [397, 241] width 47 height 25
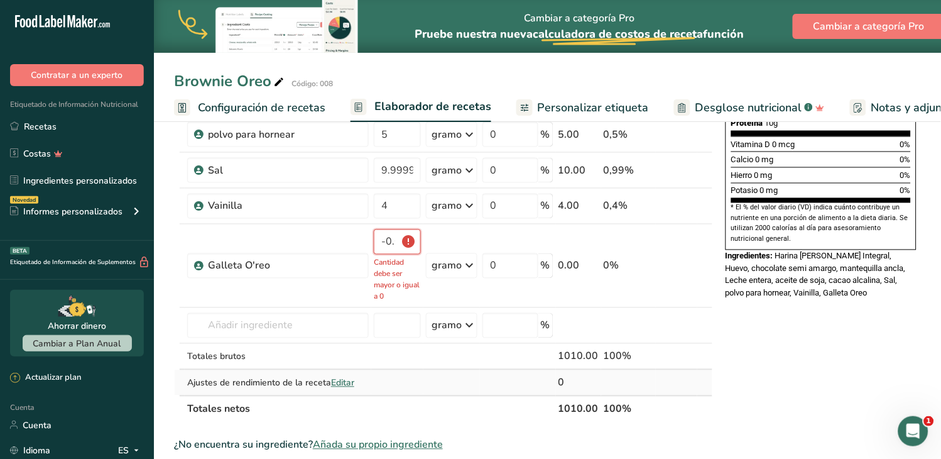
type input "0"
